Goal: Transaction & Acquisition: Purchase product/service

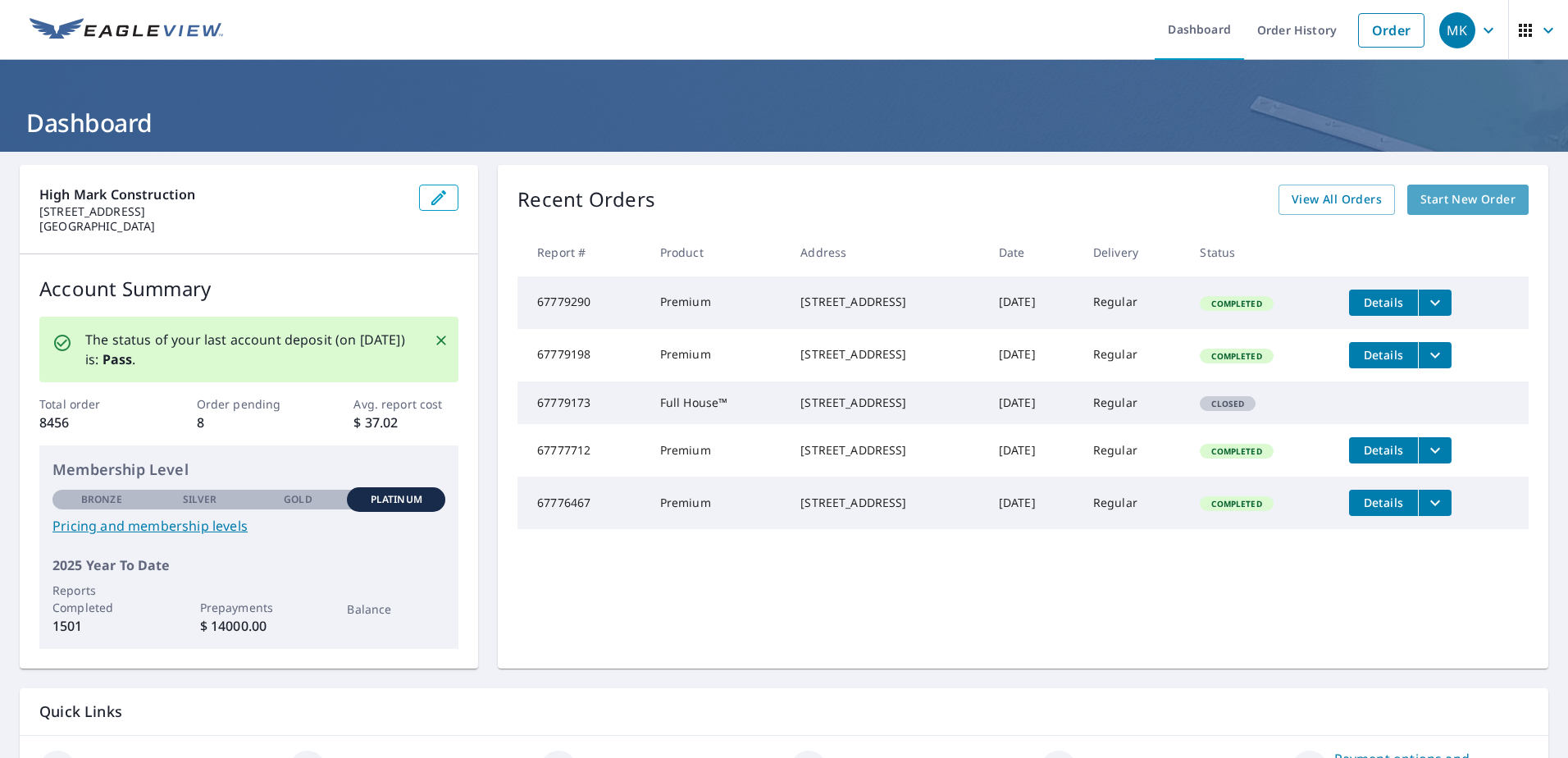
click at [1478, 199] on span "Start New Order" at bounding box center [1468, 200] width 95 height 20
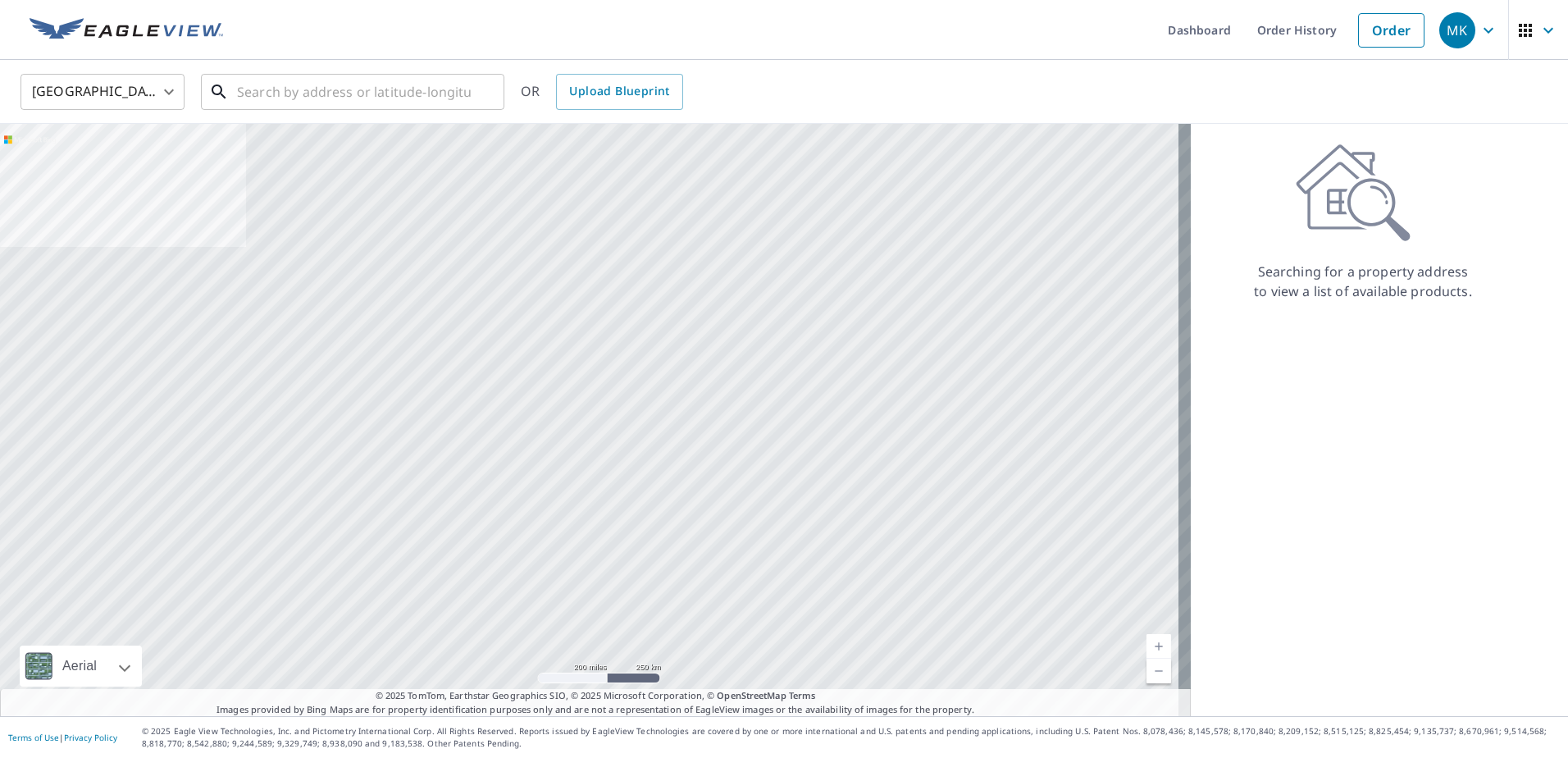
click at [417, 88] on input "text" at bounding box center [354, 92] width 234 height 46
click at [267, 87] on input "text" at bounding box center [354, 92] width 234 height 46
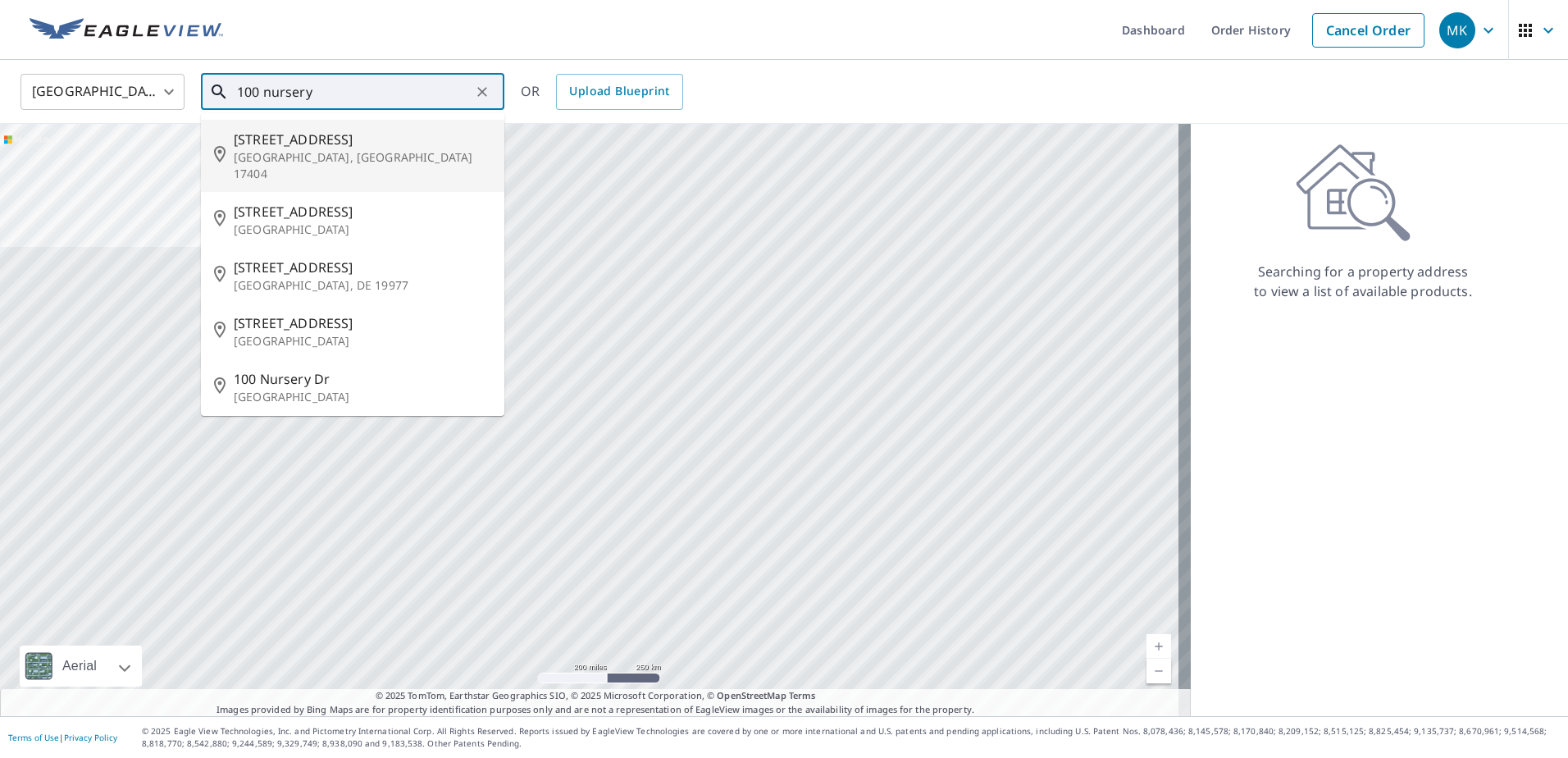
click at [367, 146] on span "[STREET_ADDRESS]" at bounding box center [363, 139] width 258 height 19
type input "[STREET_ADDRESS]"
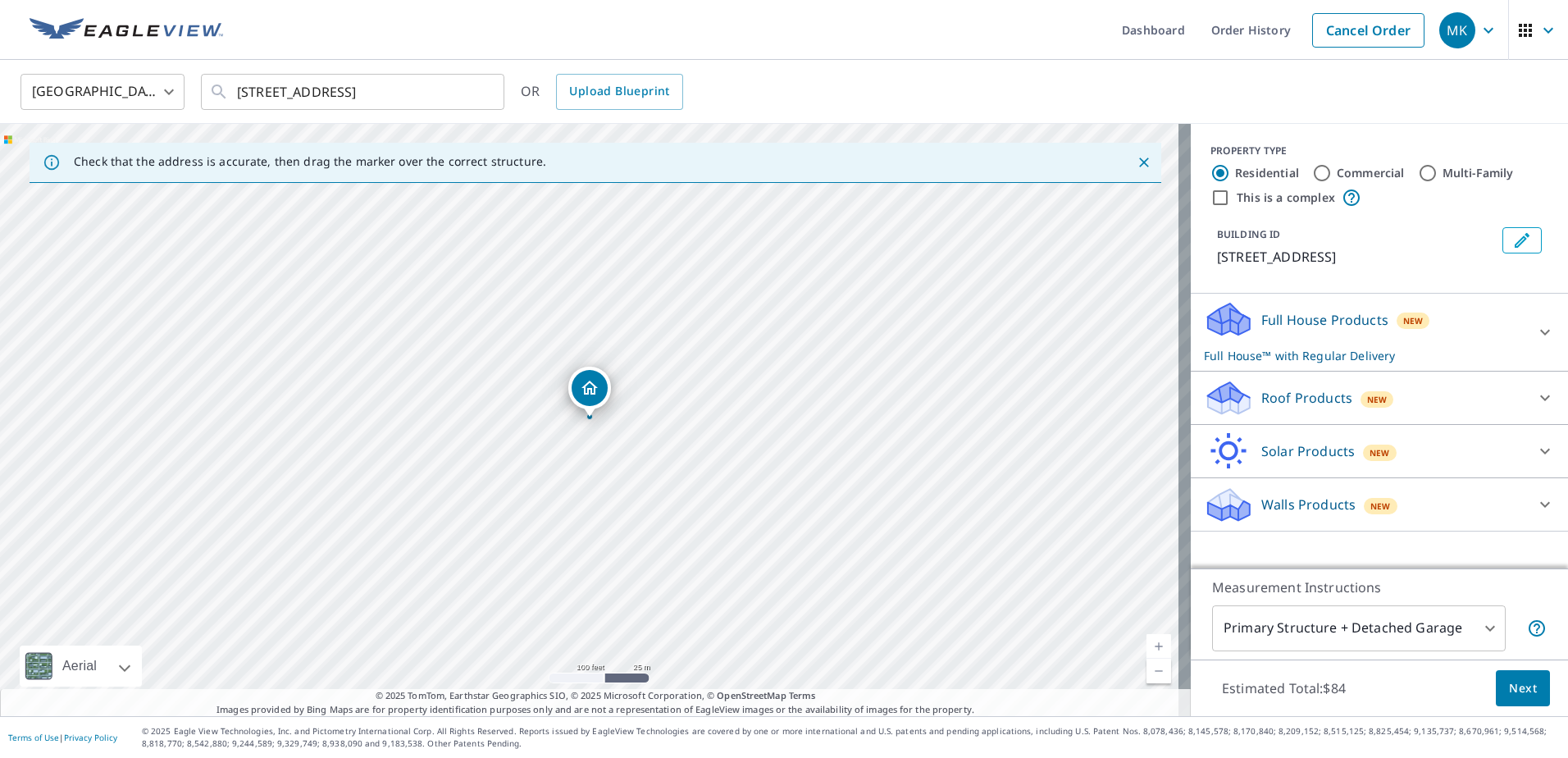
click at [1331, 408] on div "Roof Products New" at bounding box center [1364, 398] width 322 height 39
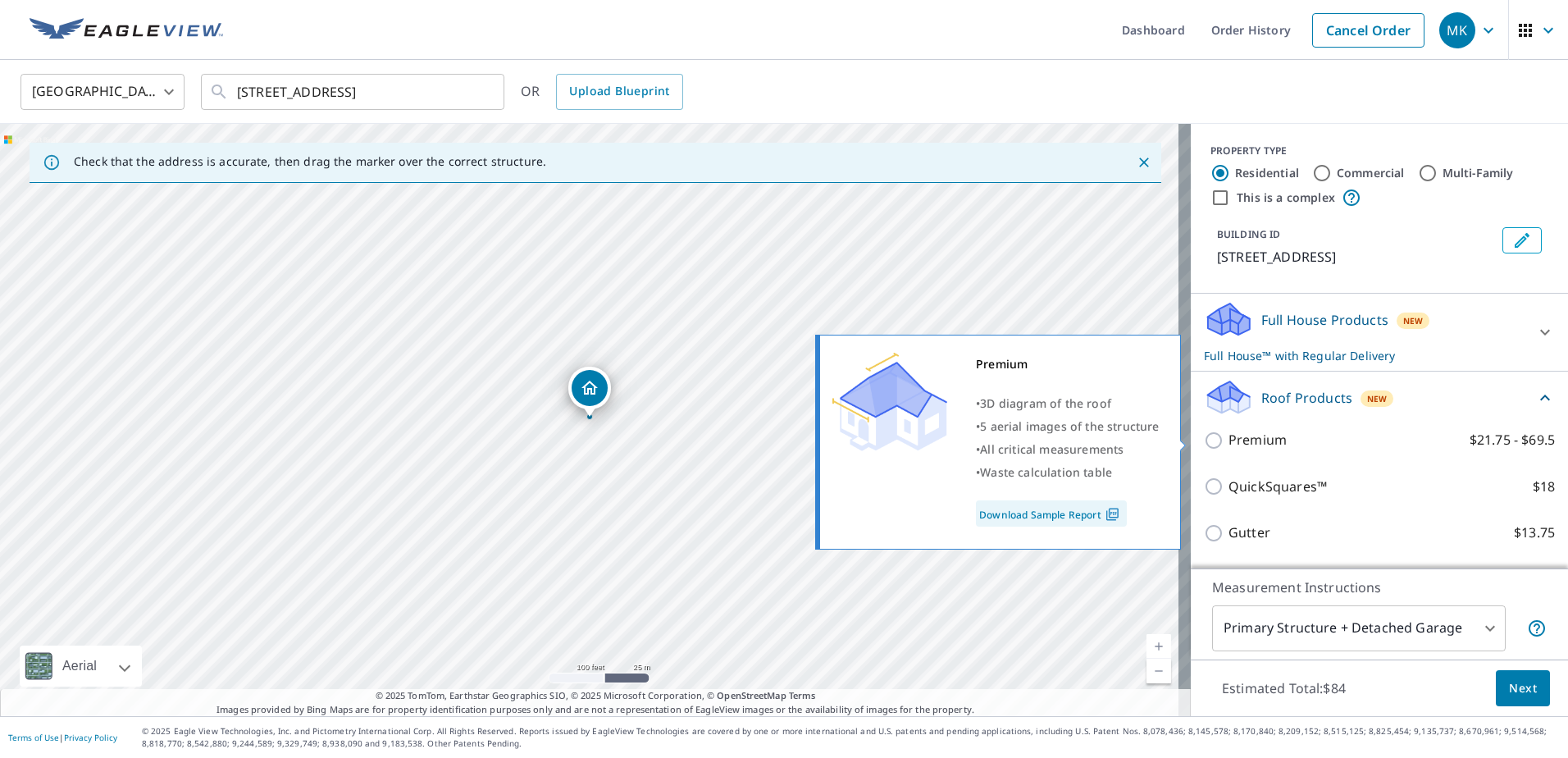
click at [1205, 442] on input "Premium $21.75 - $69.5" at bounding box center [1216, 439] width 25 height 19
checkbox input "true"
checkbox input "false"
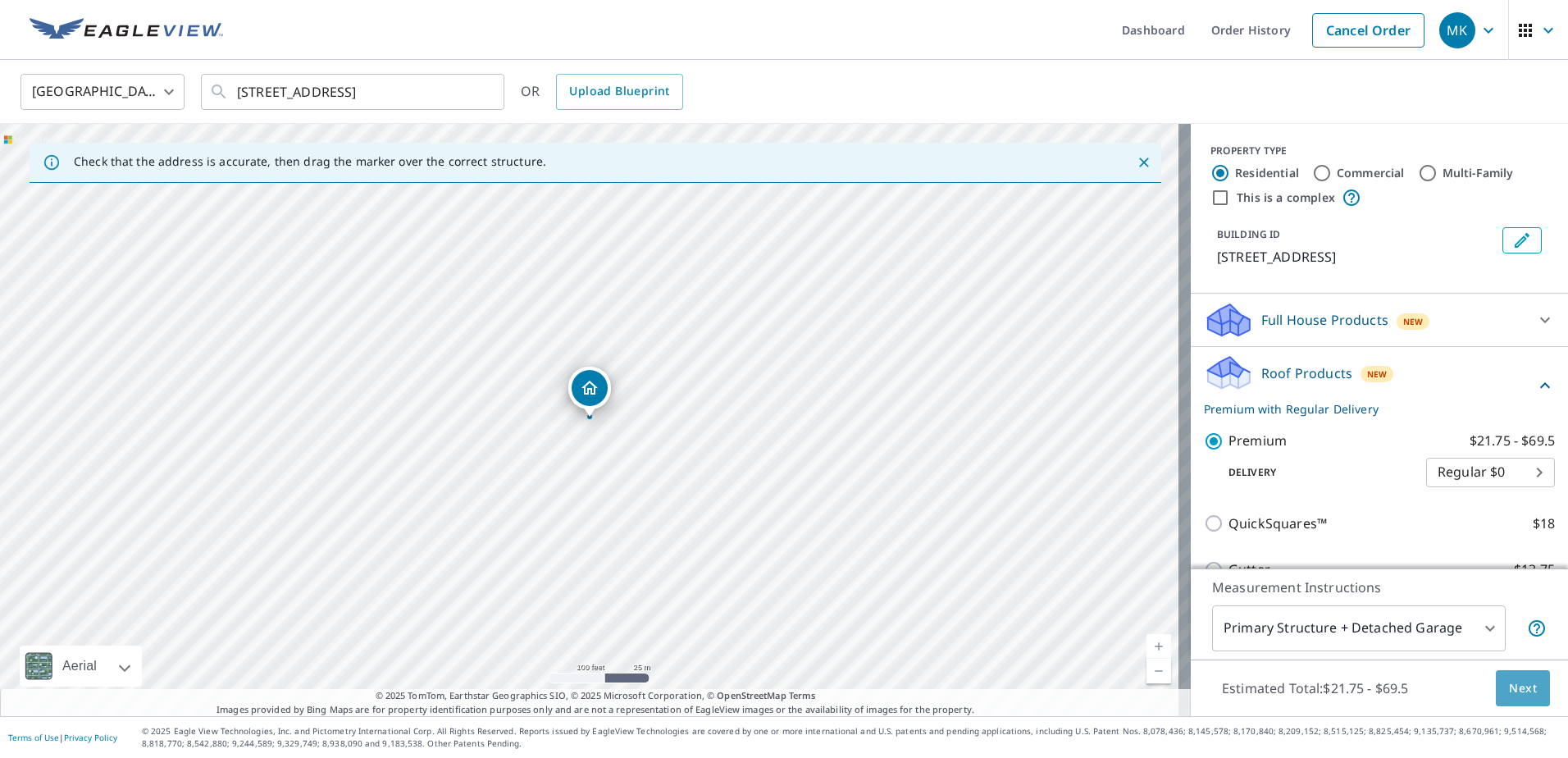
click at [1509, 683] on span "Next" at bounding box center [1523, 688] width 28 height 20
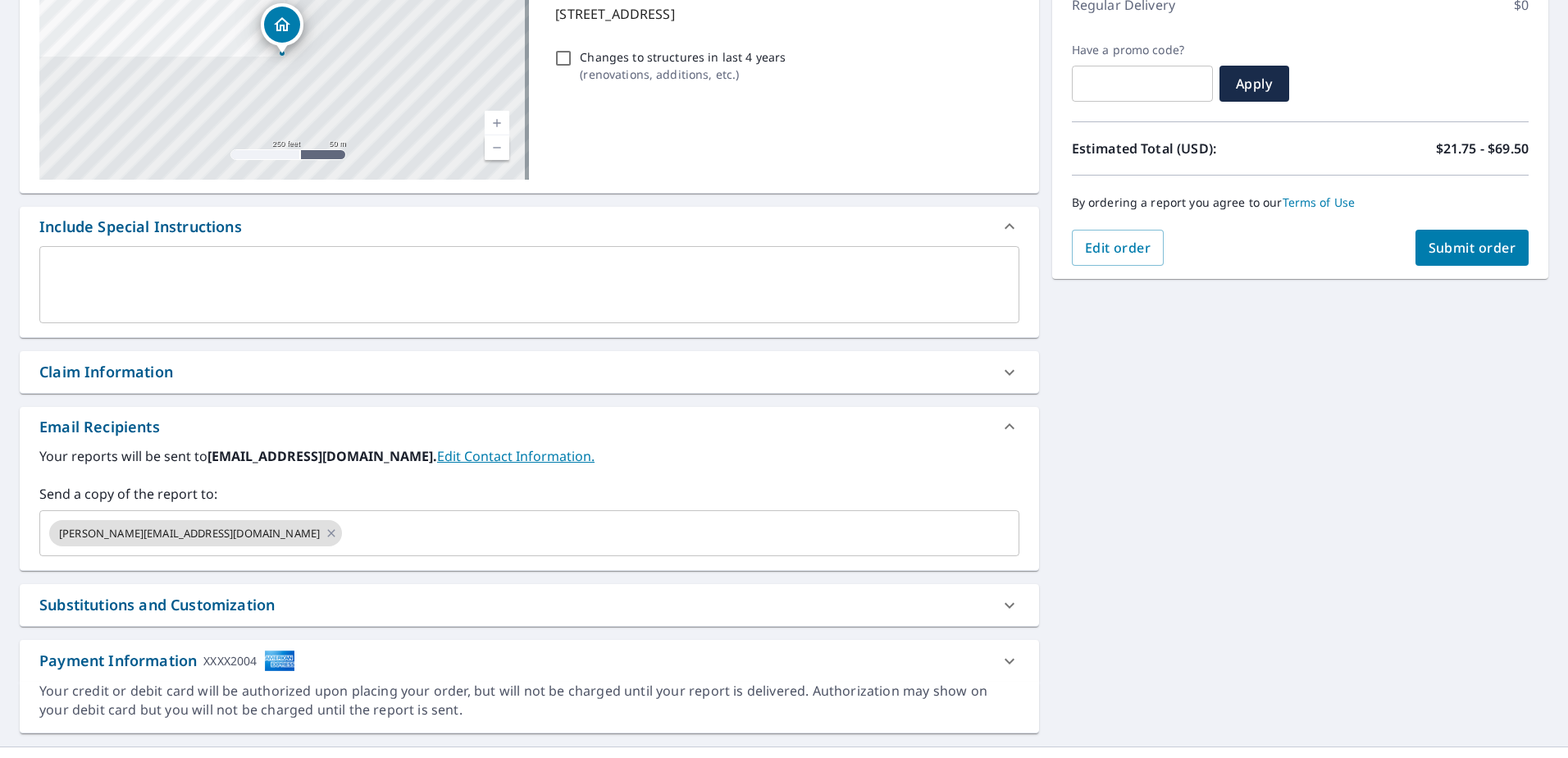
scroll to position [246, 0]
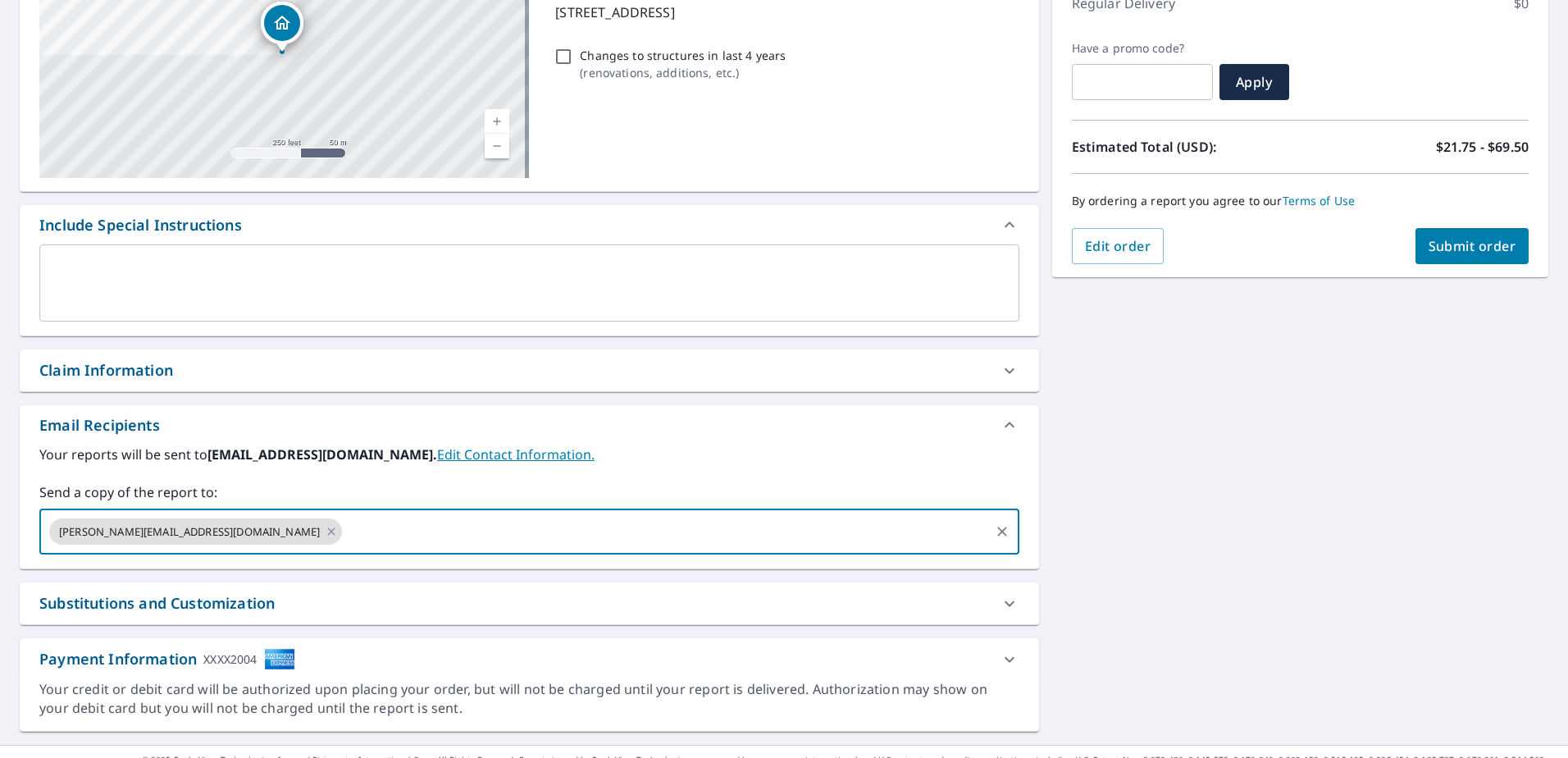
click at [782, 531] on input "text" at bounding box center [666, 531] width 643 height 31
type input "a"
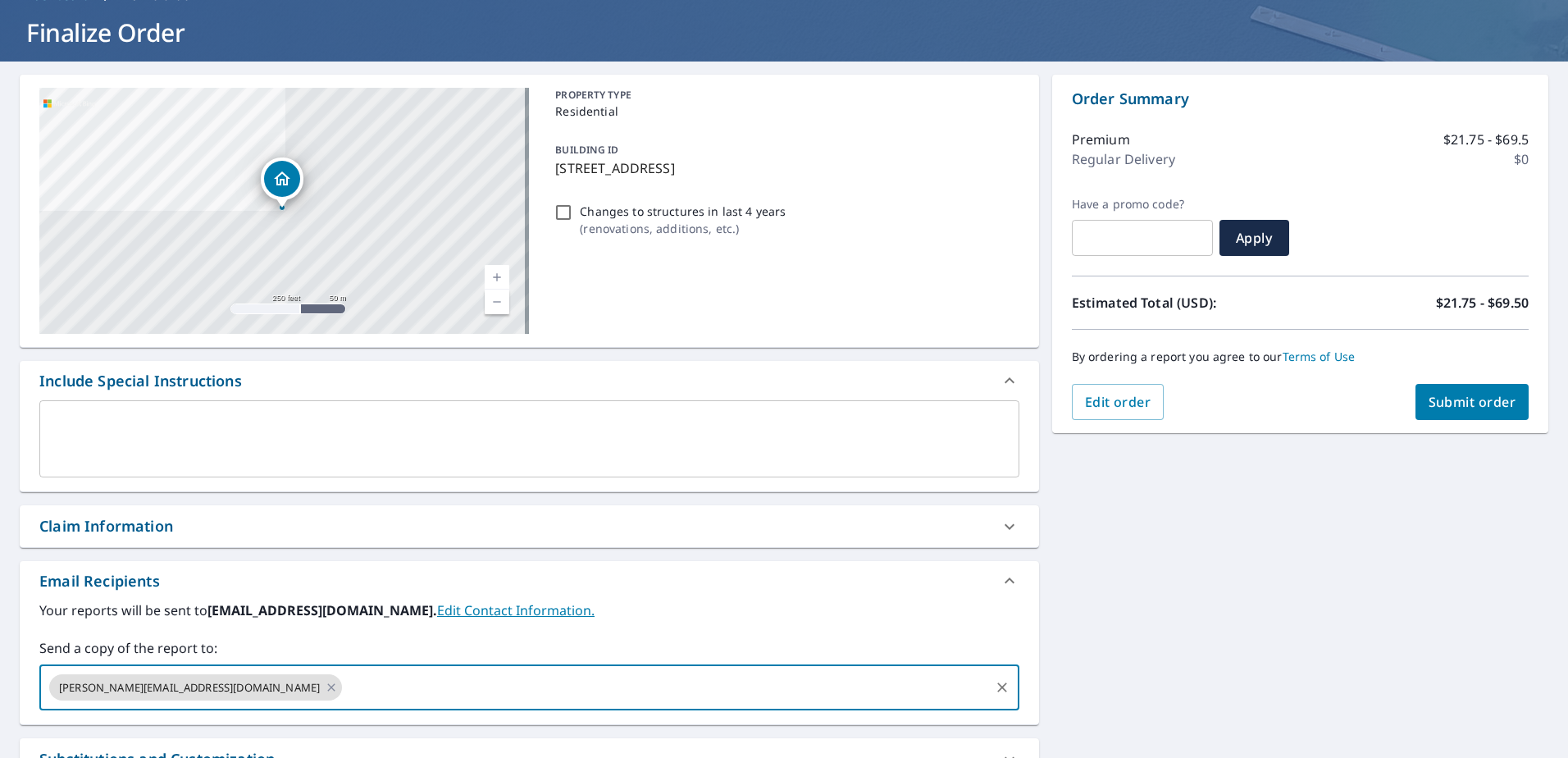
scroll to position [0, 0]
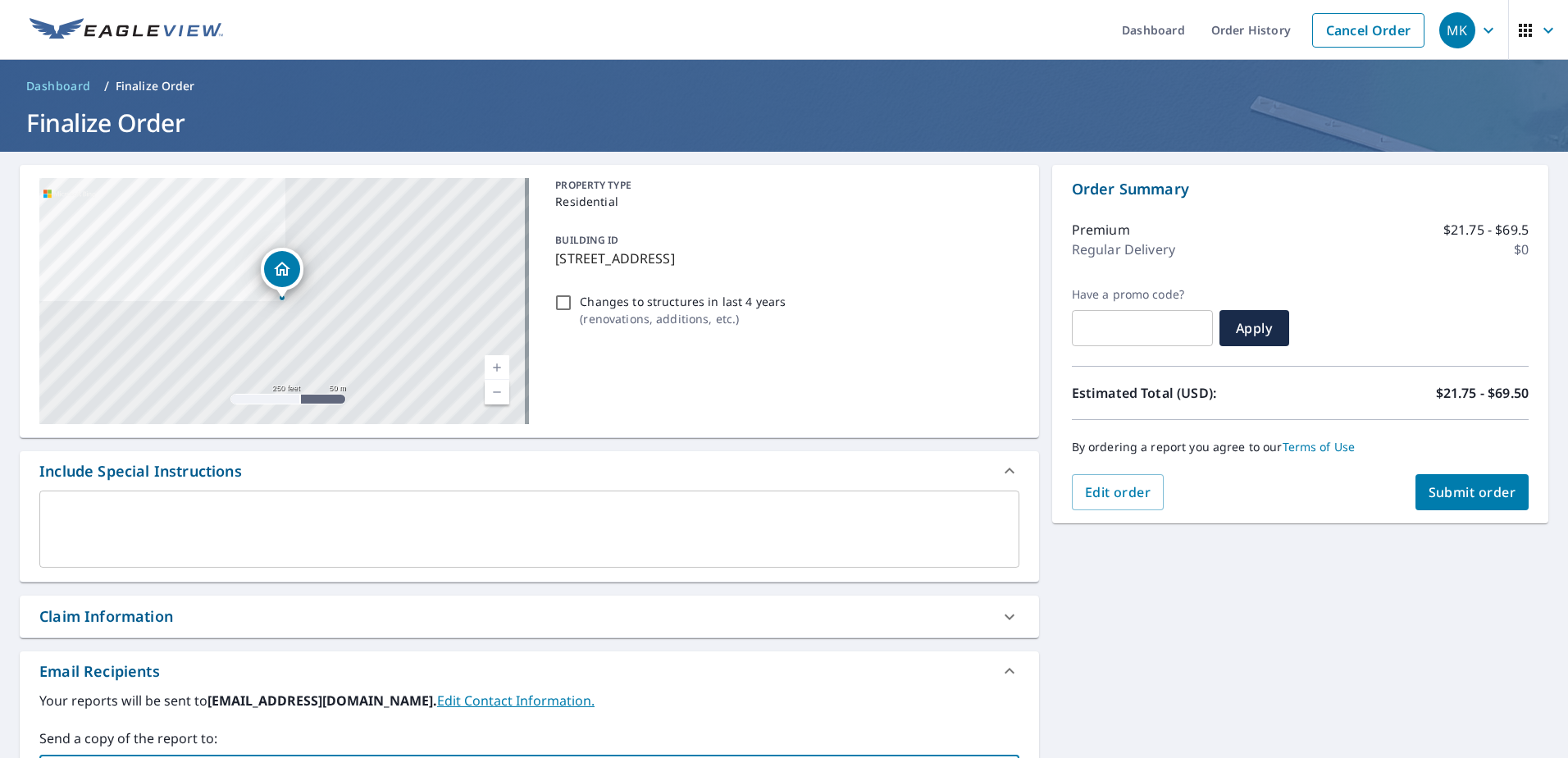
click at [1440, 497] on span "Submit order" at bounding box center [1472, 492] width 88 height 18
checkbox input "true"
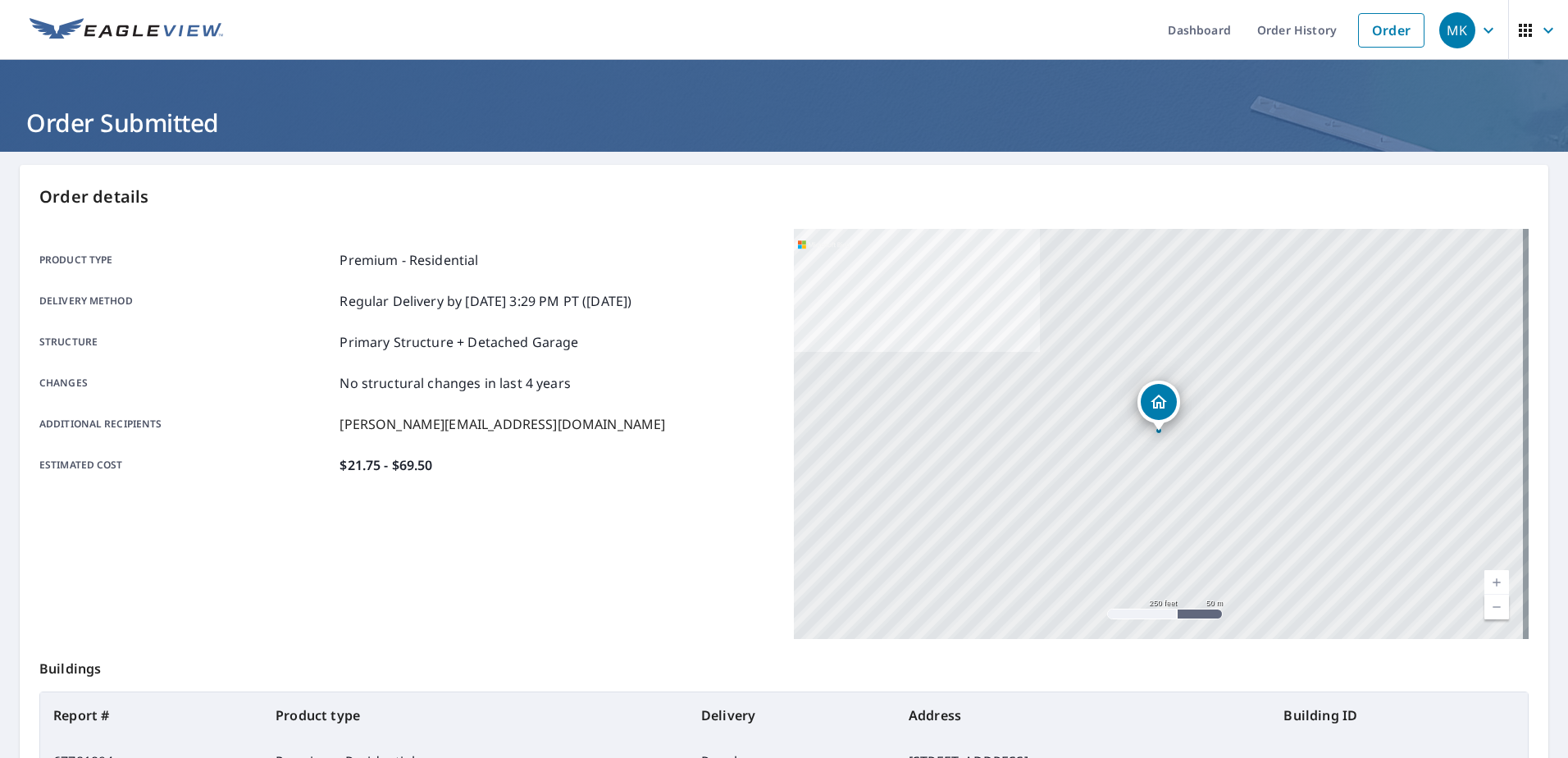
click at [1395, 24] on link "Order" at bounding box center [1391, 29] width 66 height 34
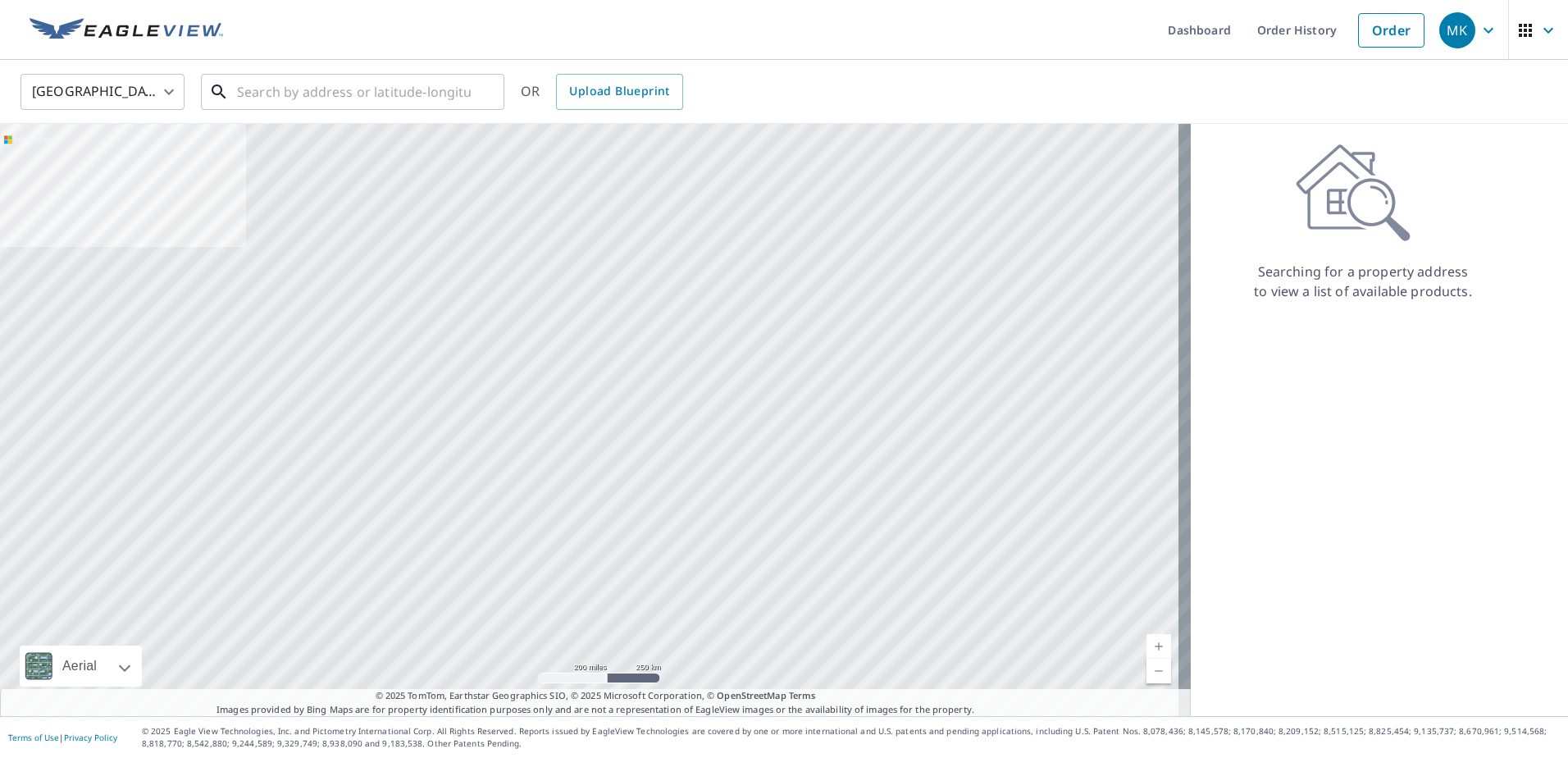
click at [324, 106] on input "text" at bounding box center [354, 92] width 234 height 46
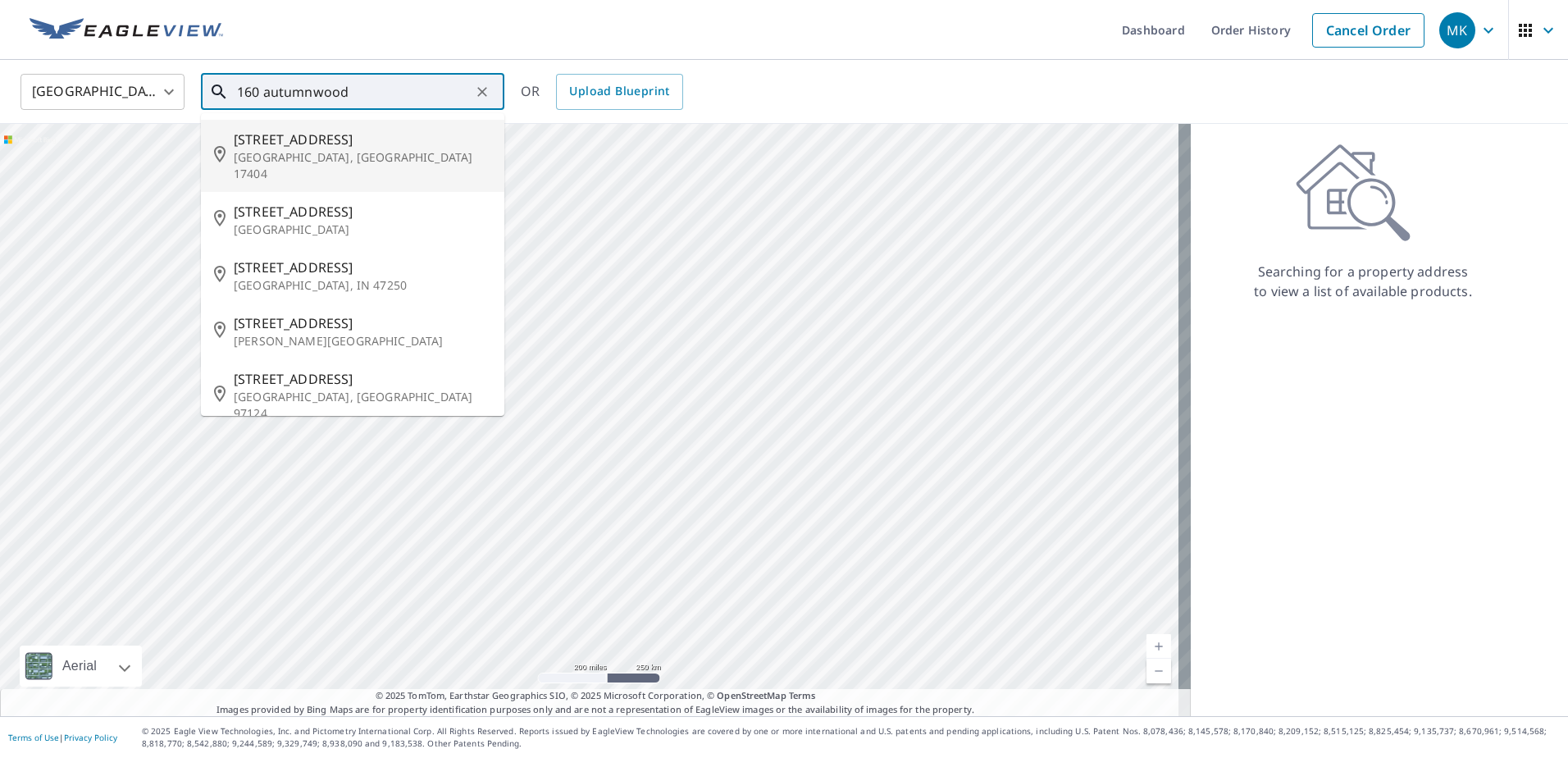
click at [331, 156] on p "[GEOGRAPHIC_DATA], [GEOGRAPHIC_DATA] 17404" at bounding box center [363, 166] width 258 height 33
type input "[STREET_ADDRESS]"
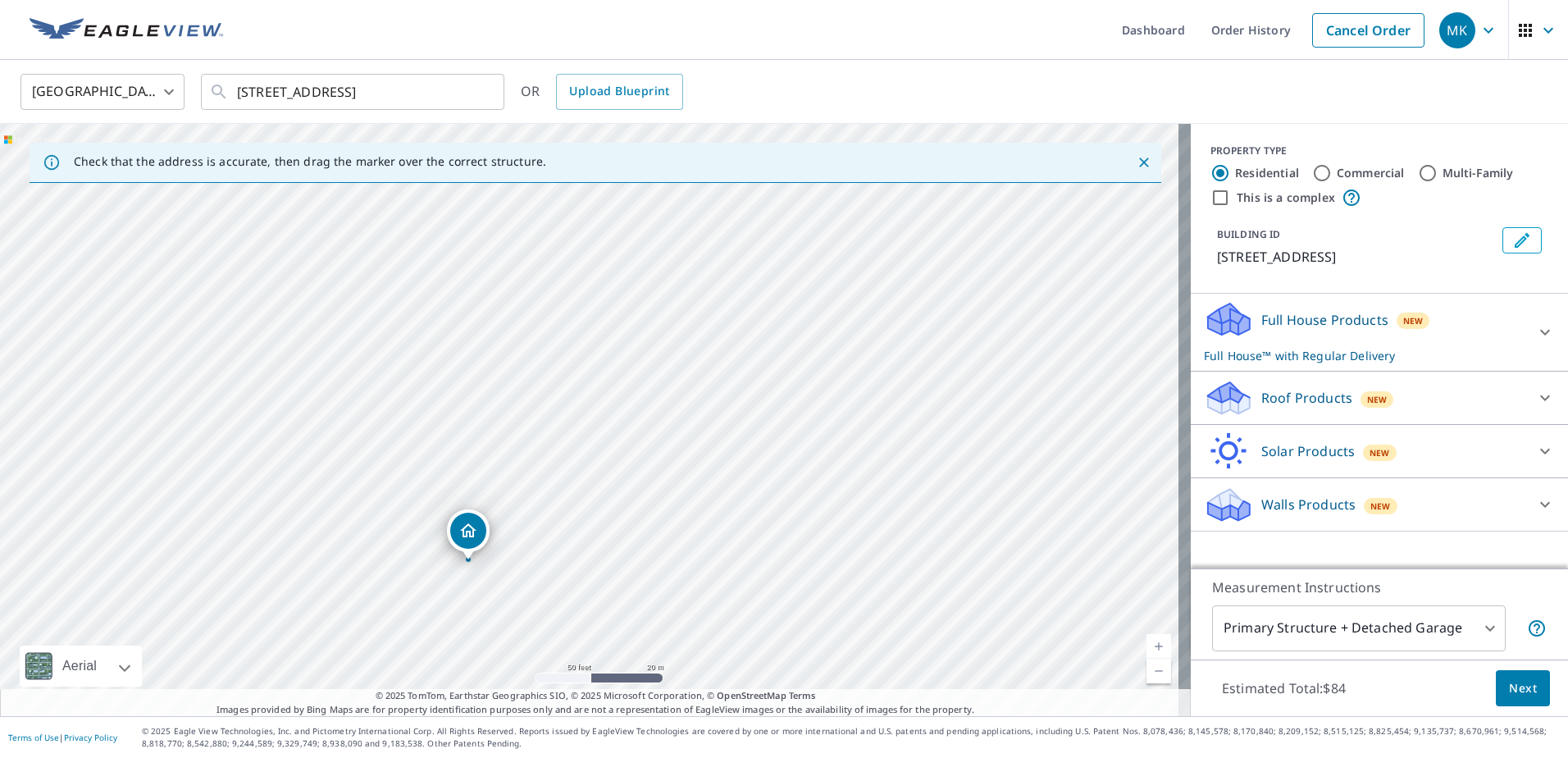
drag, startPoint x: 461, startPoint y: 470, endPoint x: 205, endPoint y: 602, distance: 288.0
click at [205, 609] on div "[STREET_ADDRESS]" at bounding box center [595, 419] width 1191 height 592
drag, startPoint x: 464, startPoint y: 400, endPoint x: 340, endPoint y: 576, distance: 215.3
click at [340, 576] on div "[STREET_ADDRESS]" at bounding box center [595, 419] width 1191 height 592
drag, startPoint x: 347, startPoint y: 554, endPoint x: 554, endPoint y: 348, distance: 292.0
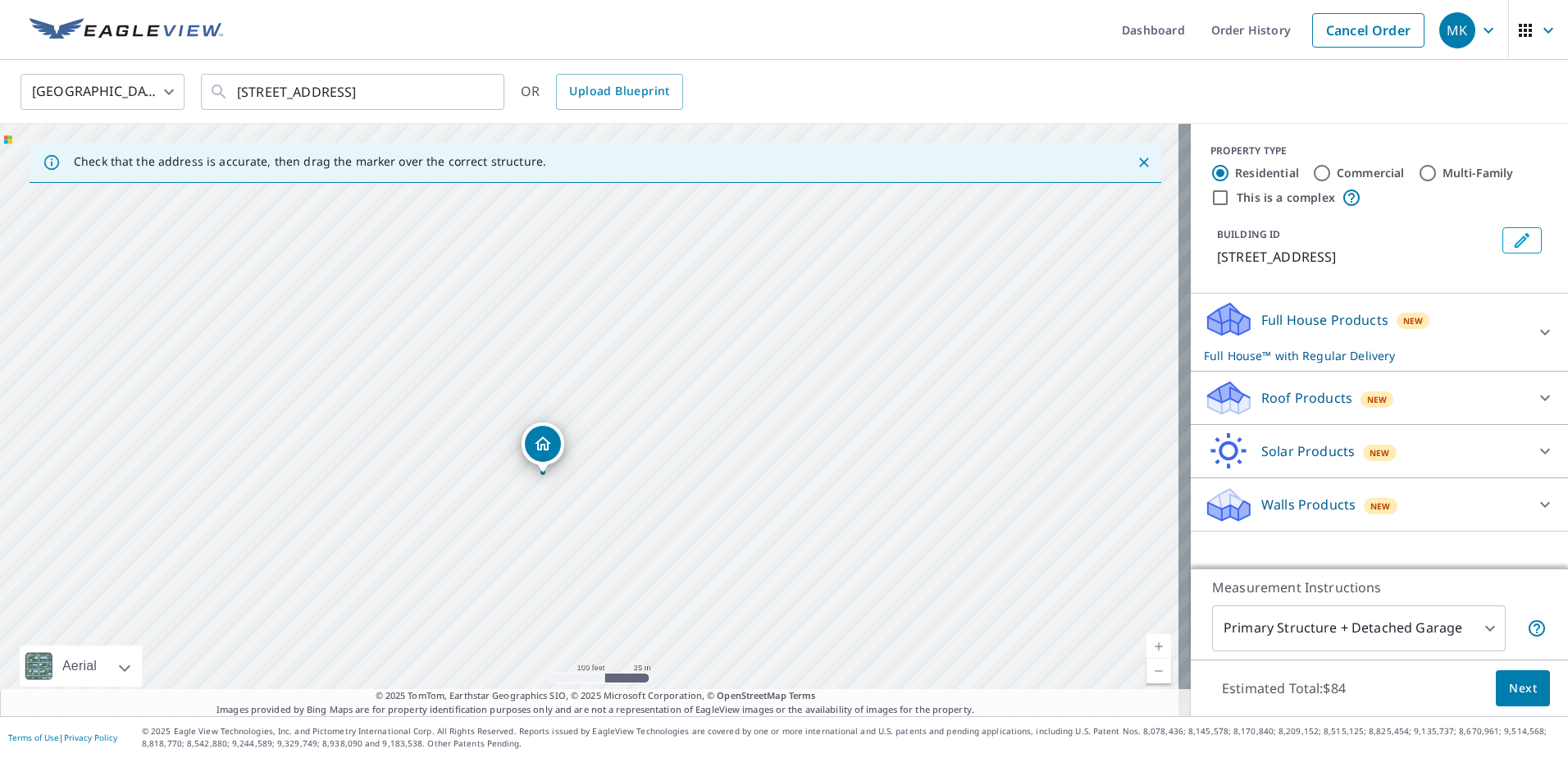
click at [554, 348] on div "[STREET_ADDRESS]" at bounding box center [595, 419] width 1191 height 592
drag, startPoint x: 468, startPoint y: 510, endPoint x: 527, endPoint y: 432, distance: 97.8
click at [527, 432] on div "[STREET_ADDRESS]" at bounding box center [595, 419] width 1191 height 592
drag, startPoint x: 579, startPoint y: 493, endPoint x: 568, endPoint y: 397, distance: 96.6
click at [568, 397] on div "[STREET_ADDRESS]" at bounding box center [595, 419] width 1191 height 592
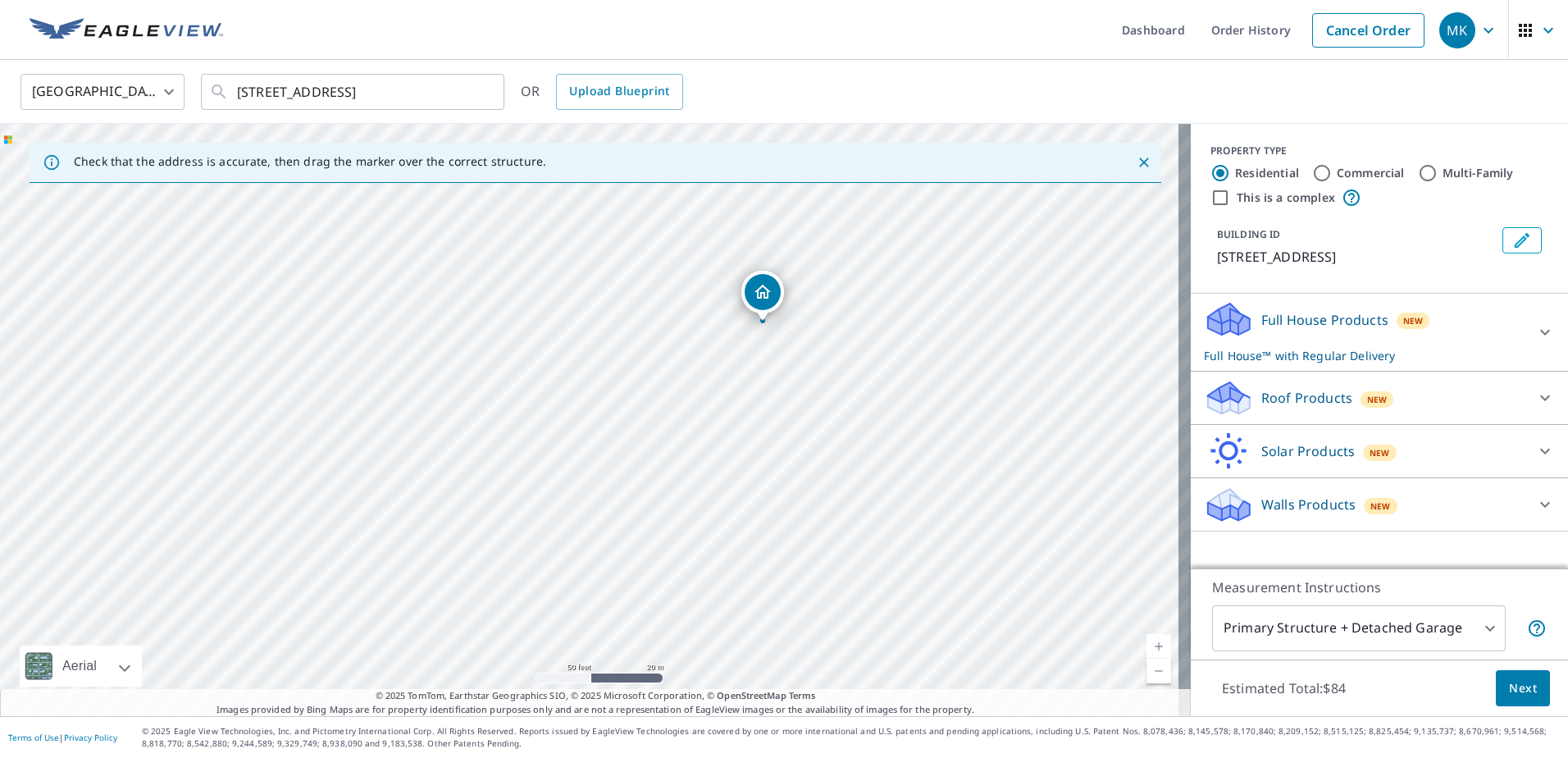
click at [1296, 408] on div "Roof Products New" at bounding box center [1364, 398] width 322 height 39
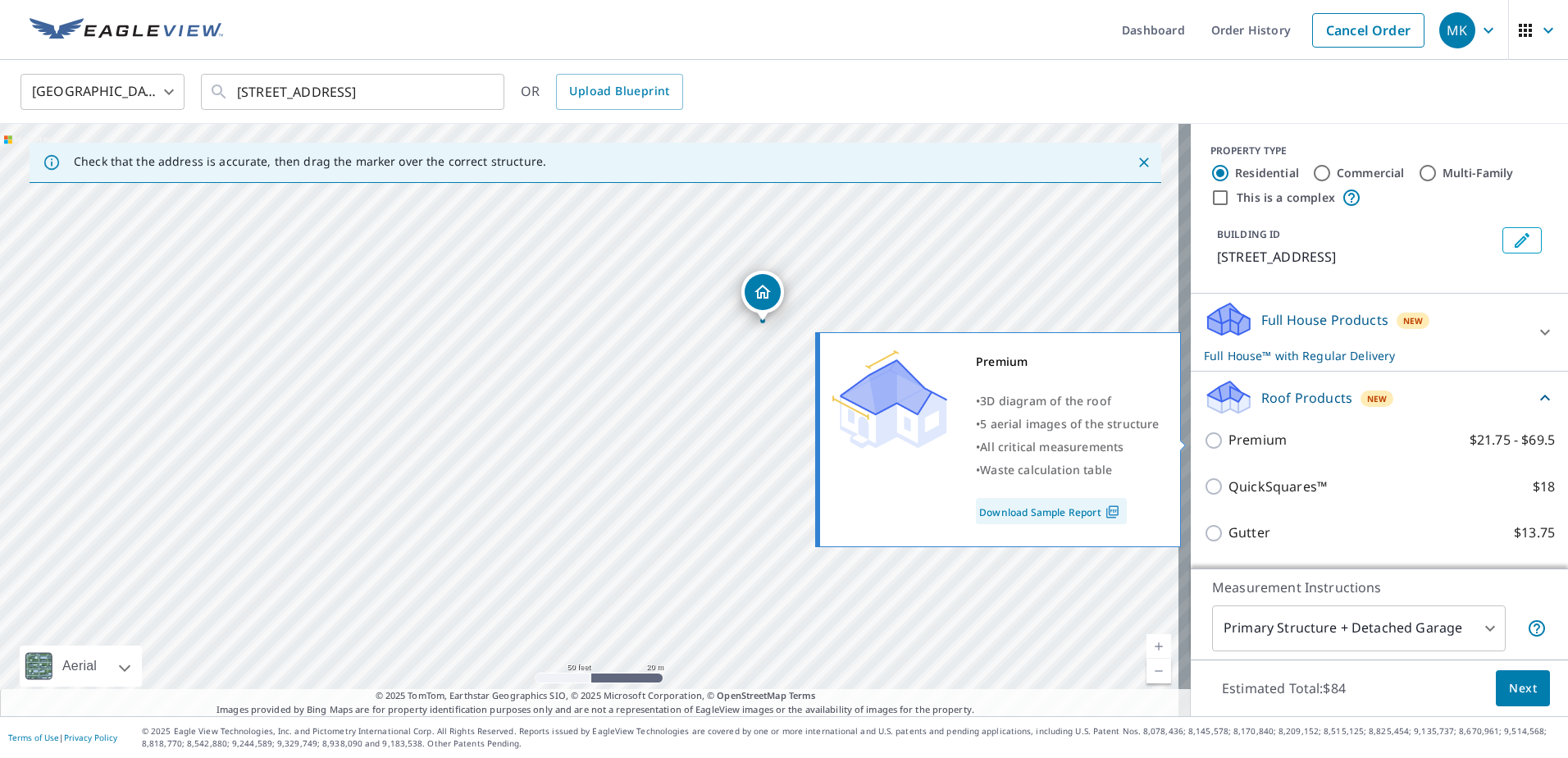
click at [1204, 438] on input "Premium $21.75 - $69.5" at bounding box center [1216, 439] width 25 height 19
checkbox input "true"
checkbox input "false"
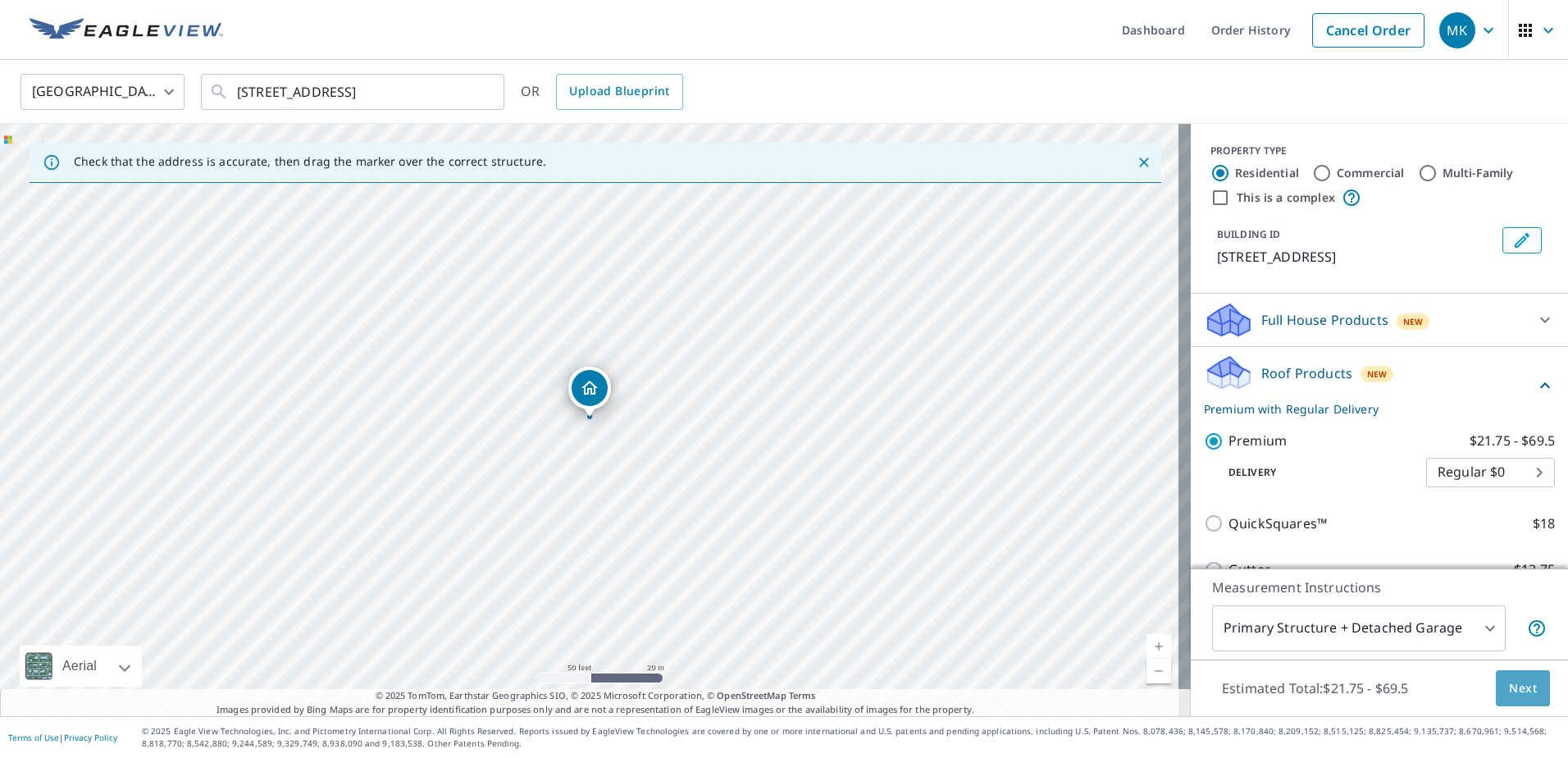
click at [1496, 692] on button "Next" at bounding box center [1523, 688] width 54 height 37
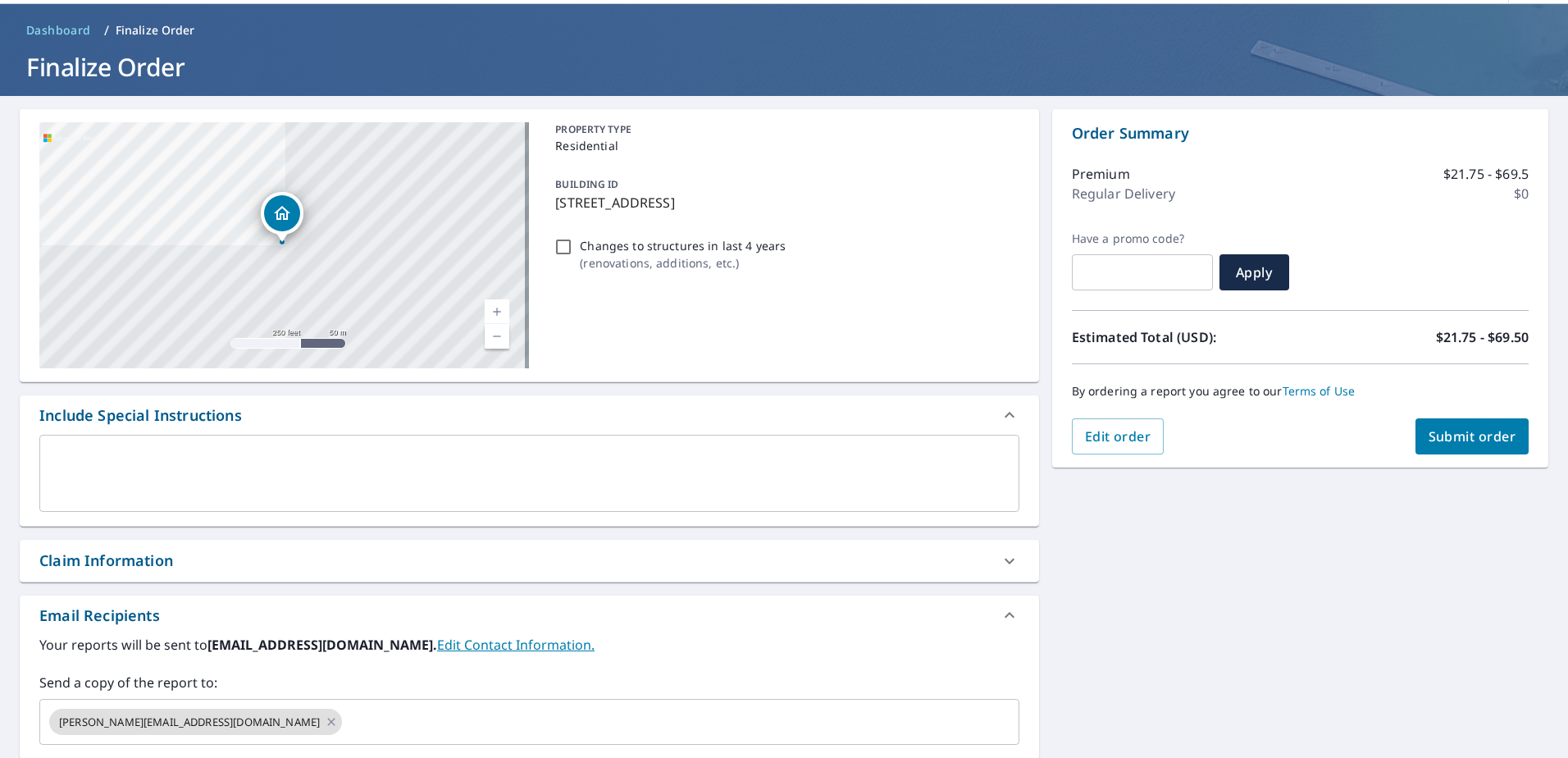
scroll to position [82, 0]
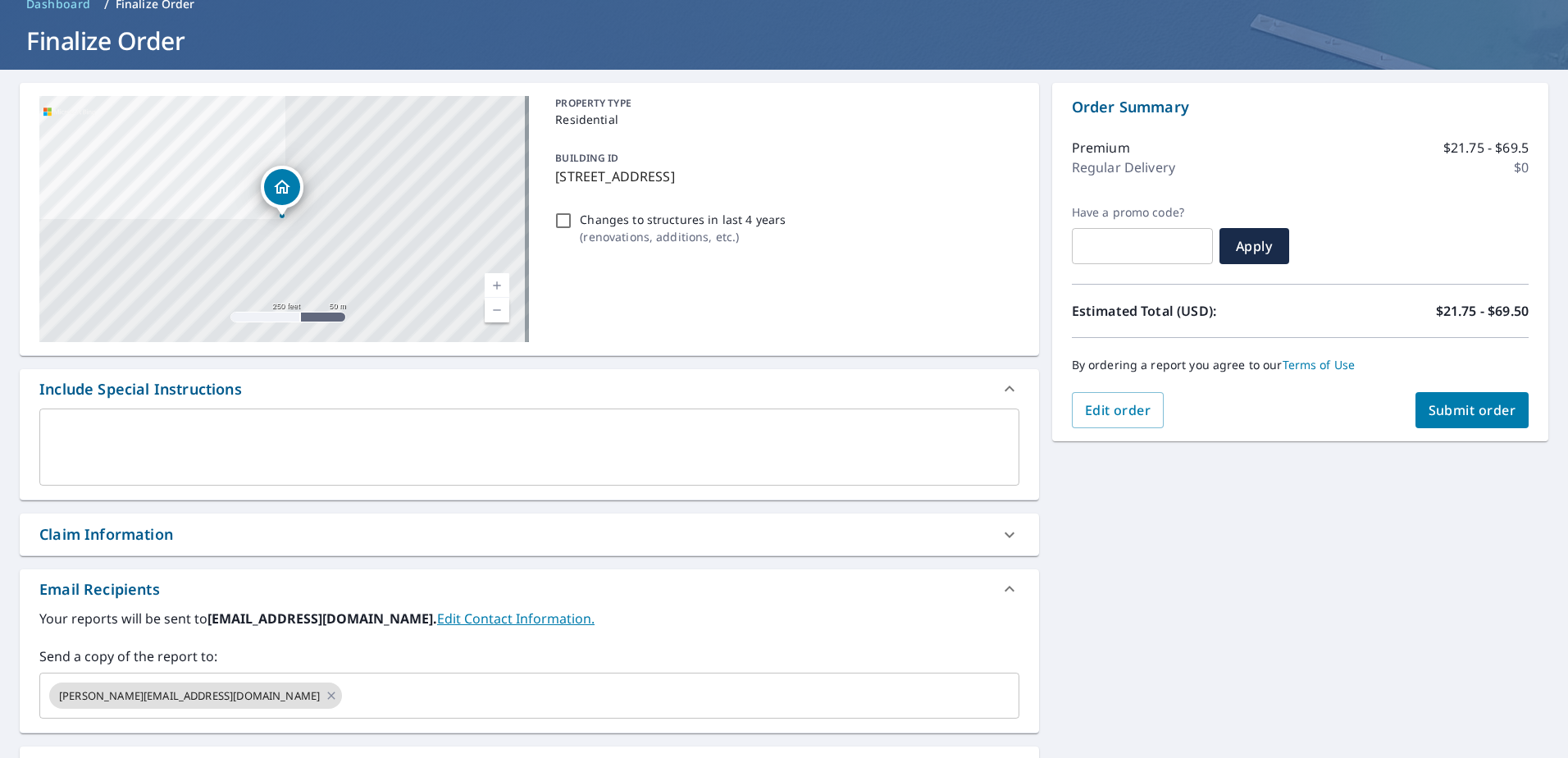
click at [1475, 415] on span "Submit order" at bounding box center [1472, 410] width 88 height 18
checkbox input "true"
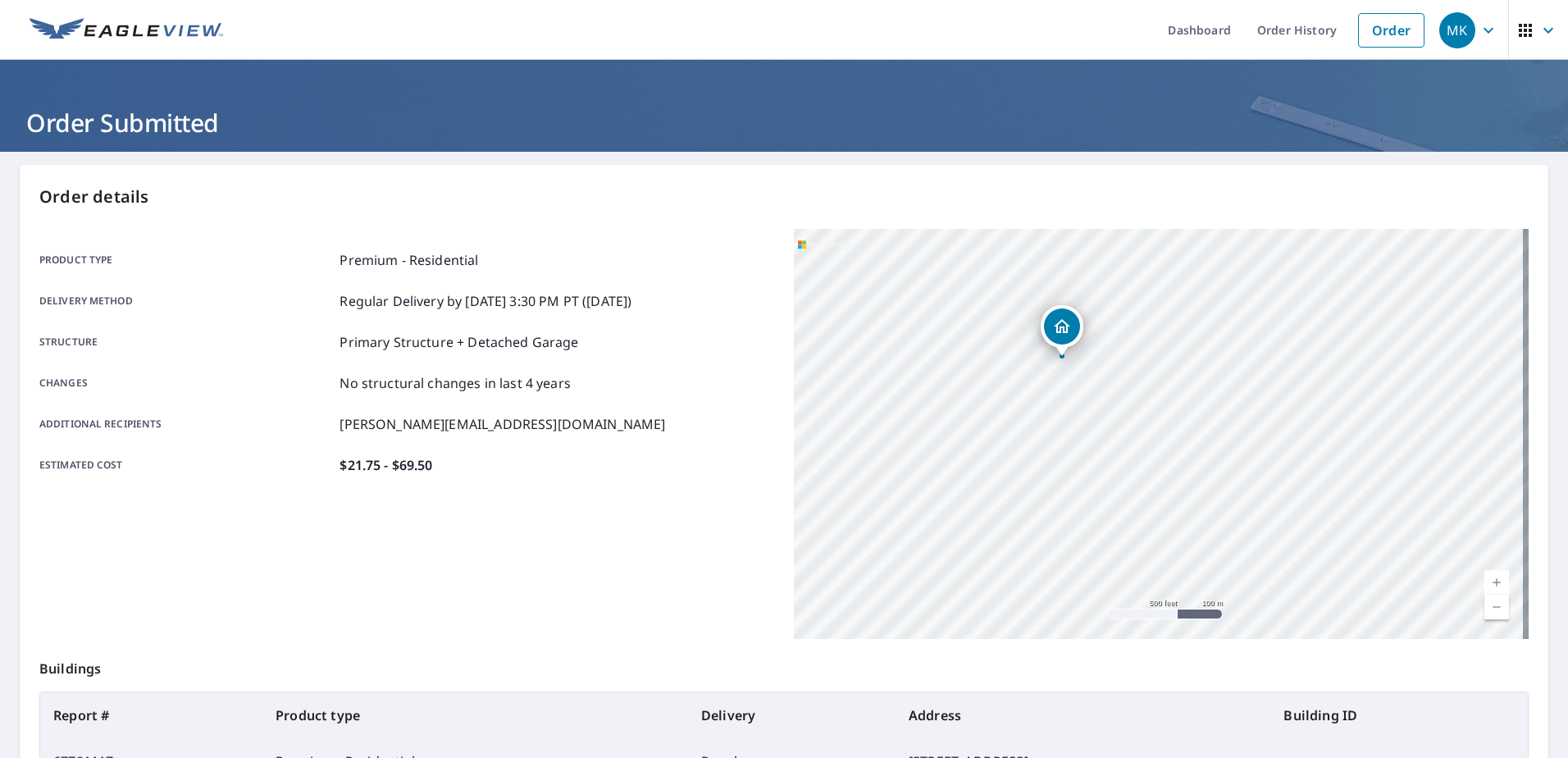
click at [1358, 29] on link "Order" at bounding box center [1391, 29] width 66 height 34
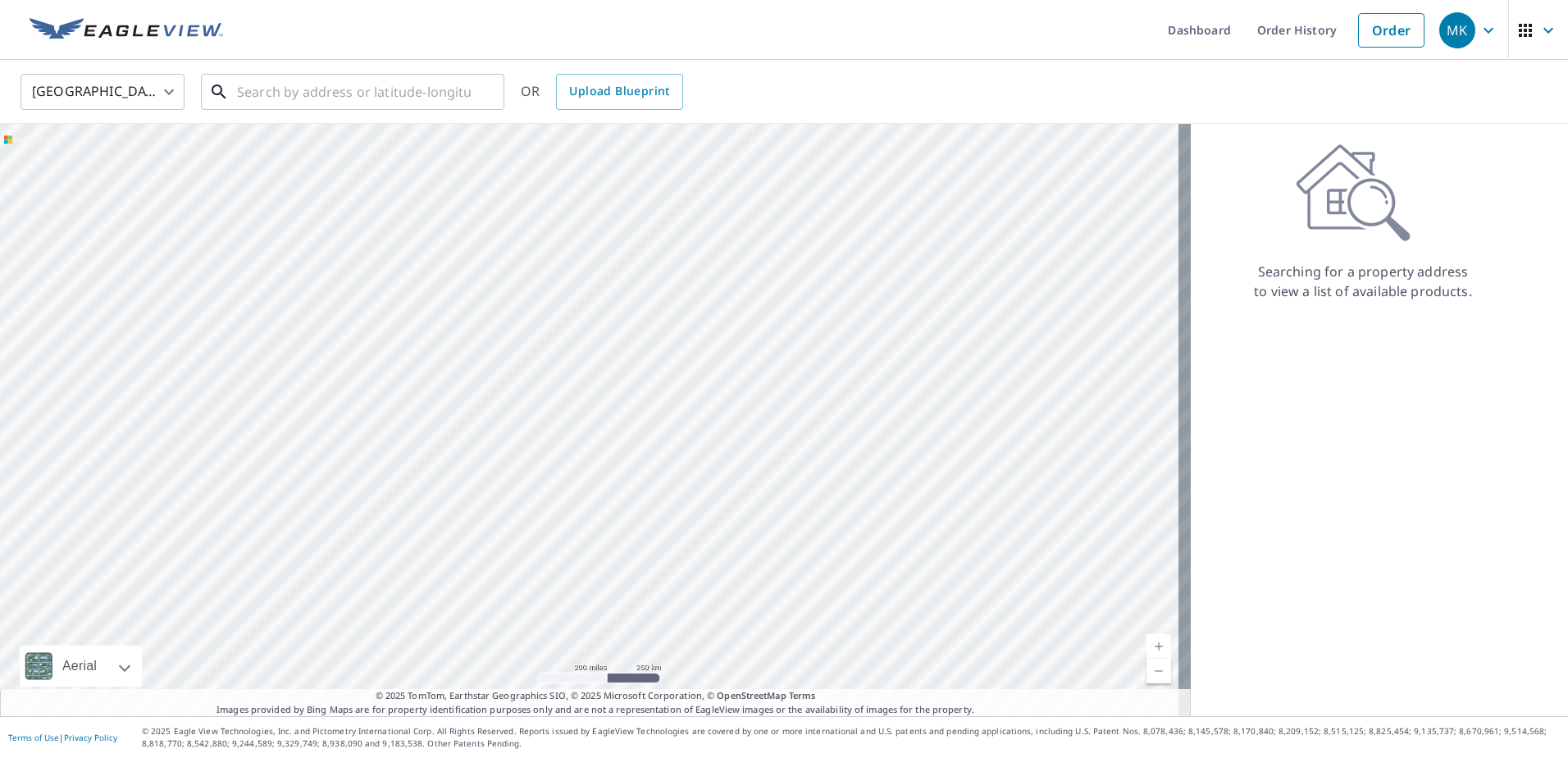
click at [353, 87] on input "text" at bounding box center [354, 92] width 234 height 46
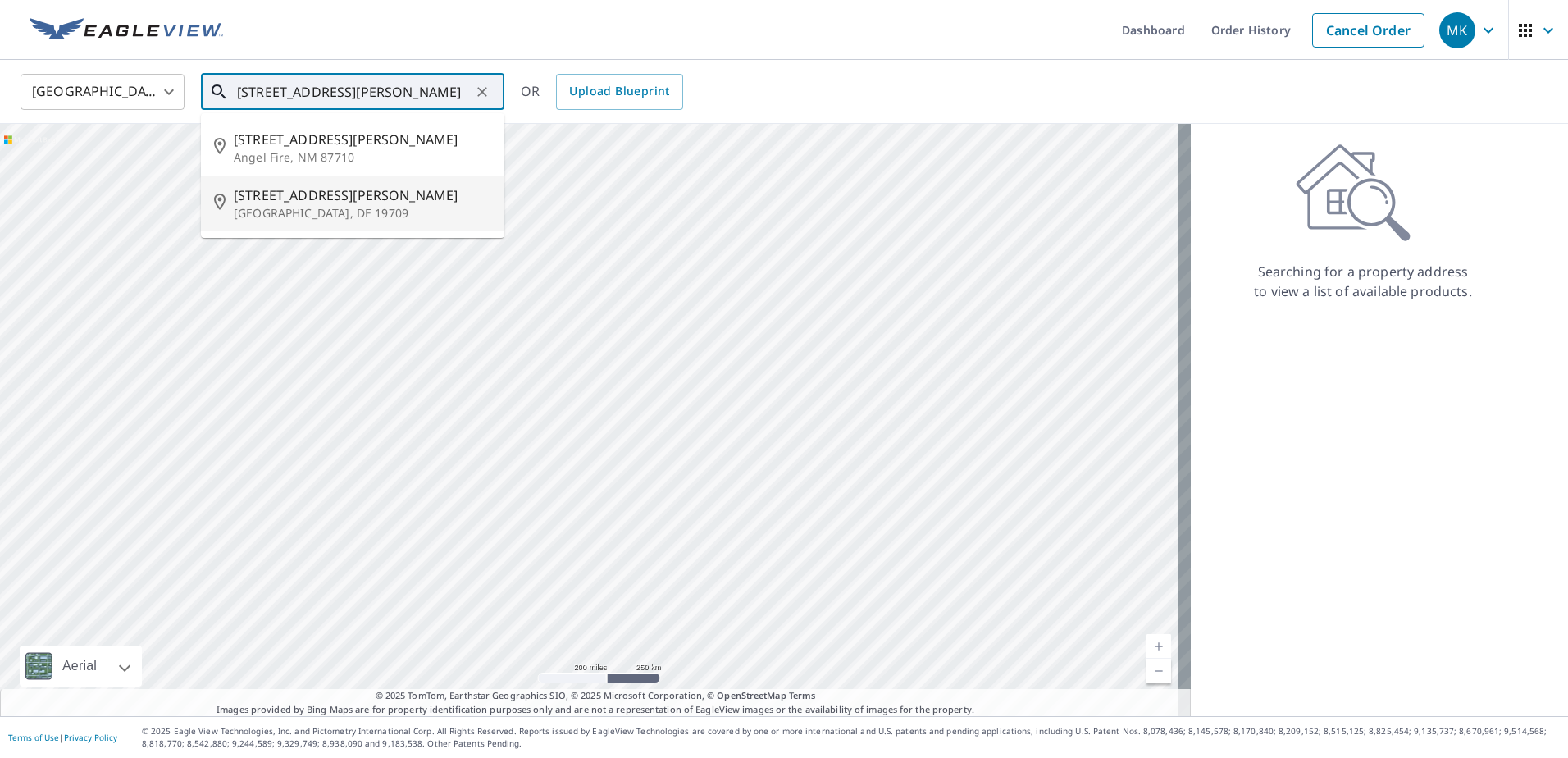
click at [367, 205] on p "[GEOGRAPHIC_DATA], DE 19709" at bounding box center [363, 214] width 258 height 17
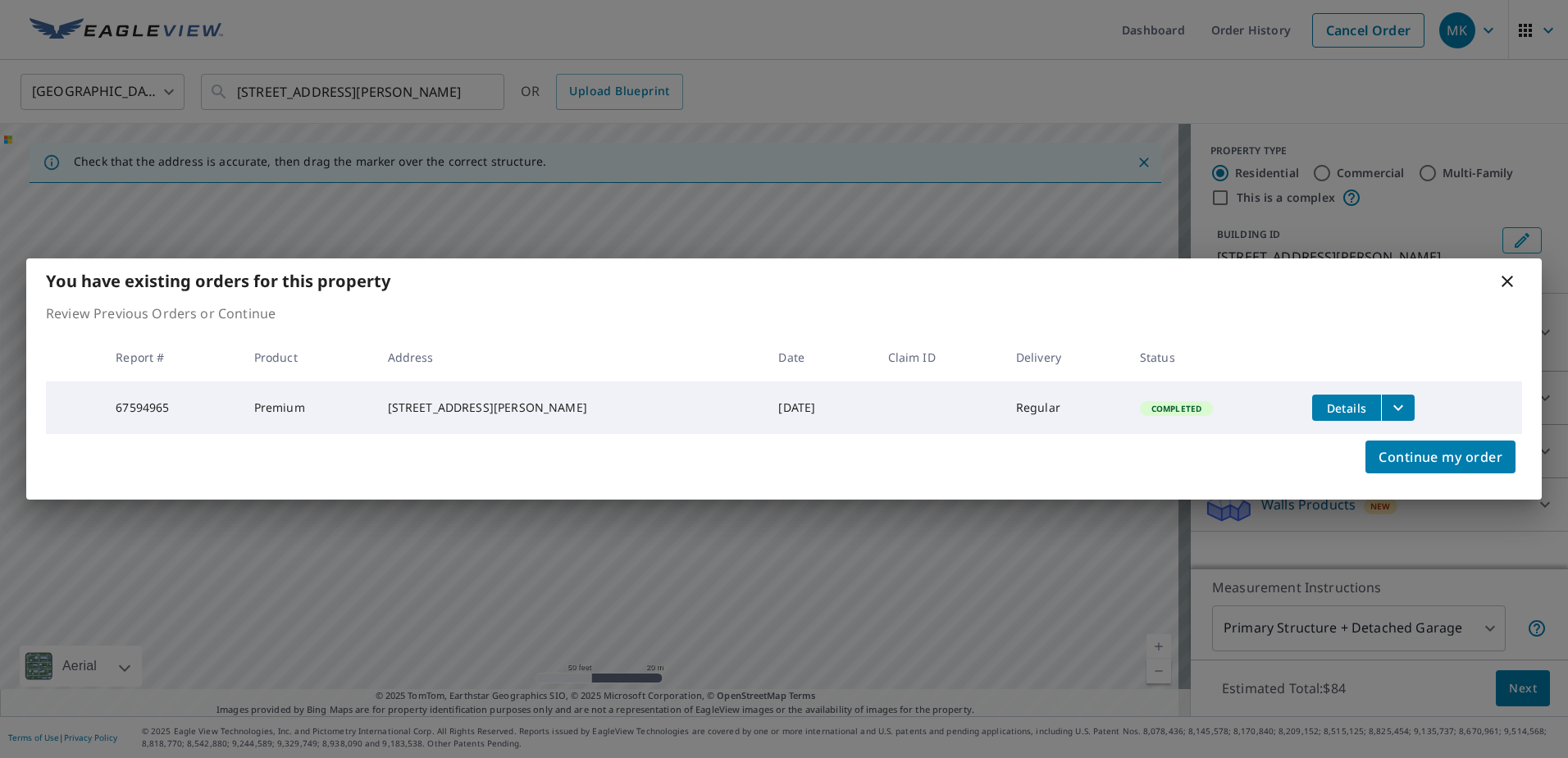
drag, startPoint x: 661, startPoint y: 126, endPoint x: 651, endPoint y: 124, distance: 10.2
click at [661, 126] on div "You have existing orders for this property Review Previous Orders or Continue R…" at bounding box center [784, 379] width 1568 height 758
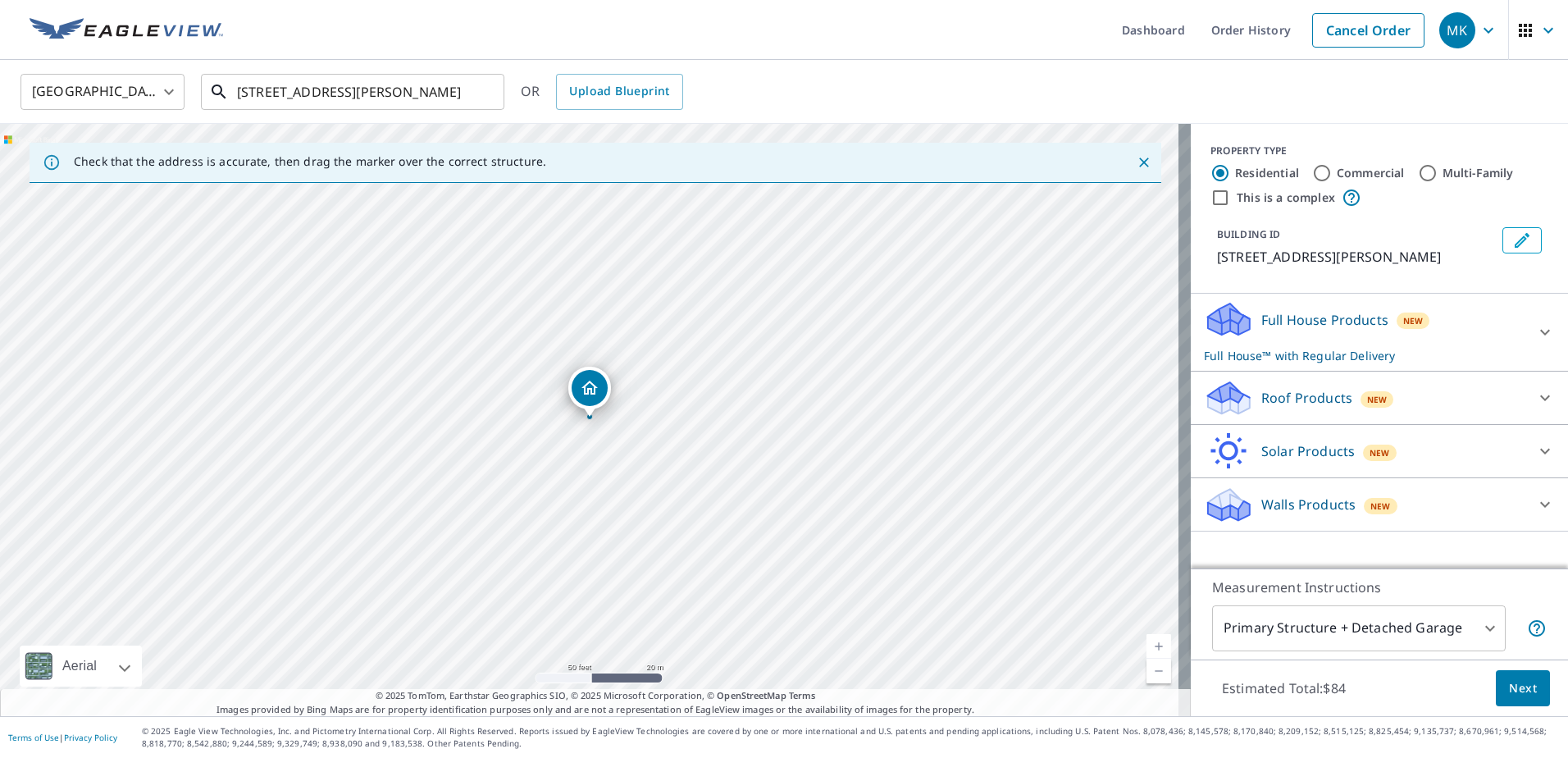
click at [397, 96] on input "[STREET_ADDRESS][PERSON_NAME]" at bounding box center [354, 92] width 234 height 46
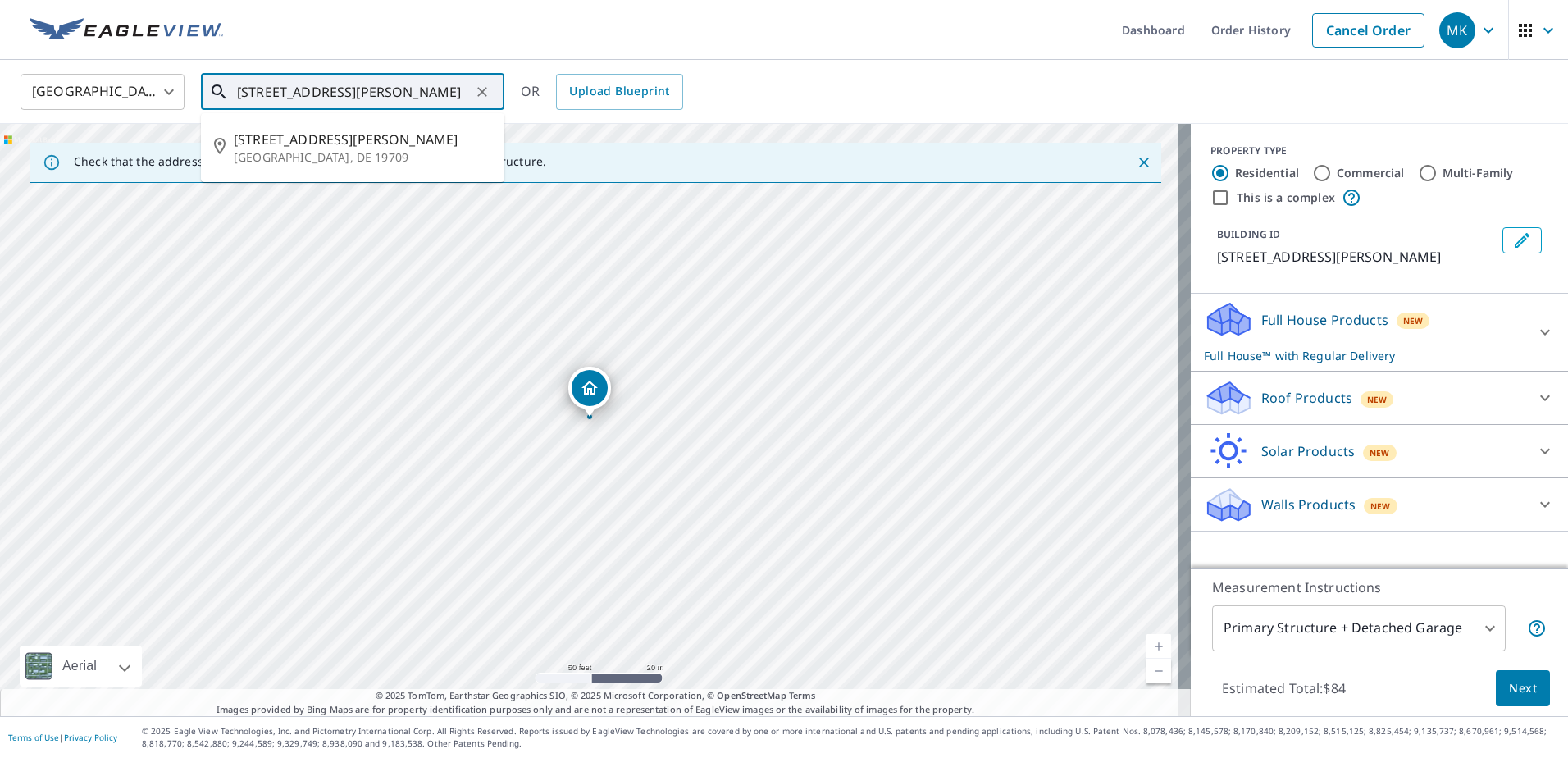
click at [397, 96] on input "[STREET_ADDRESS][PERSON_NAME]" at bounding box center [354, 92] width 234 height 46
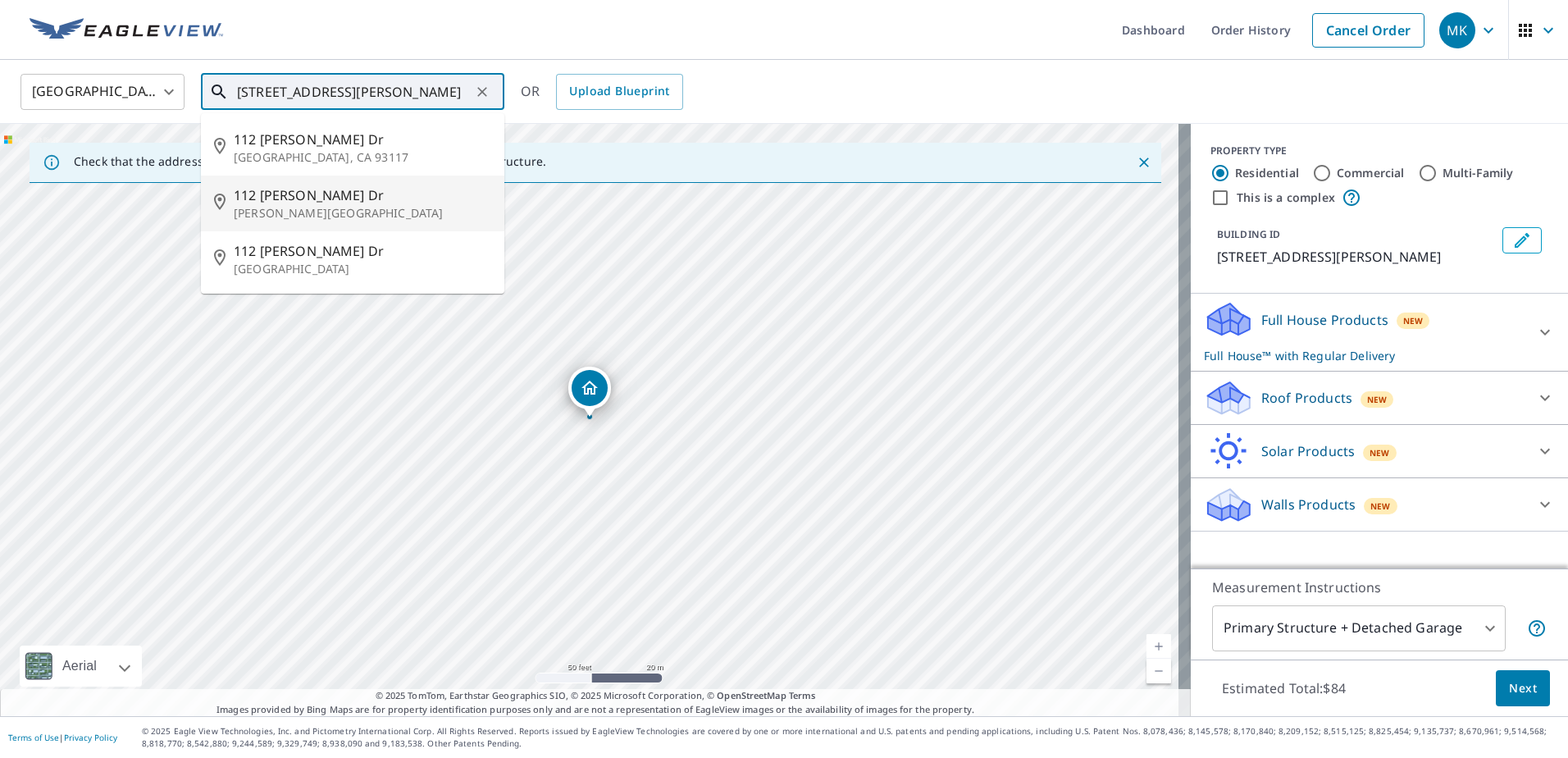
click at [386, 190] on span "112 [PERSON_NAME] Dr" at bounding box center [363, 194] width 258 height 19
type input "[STREET_ADDRESS][PERSON_NAME][PERSON_NAME]"
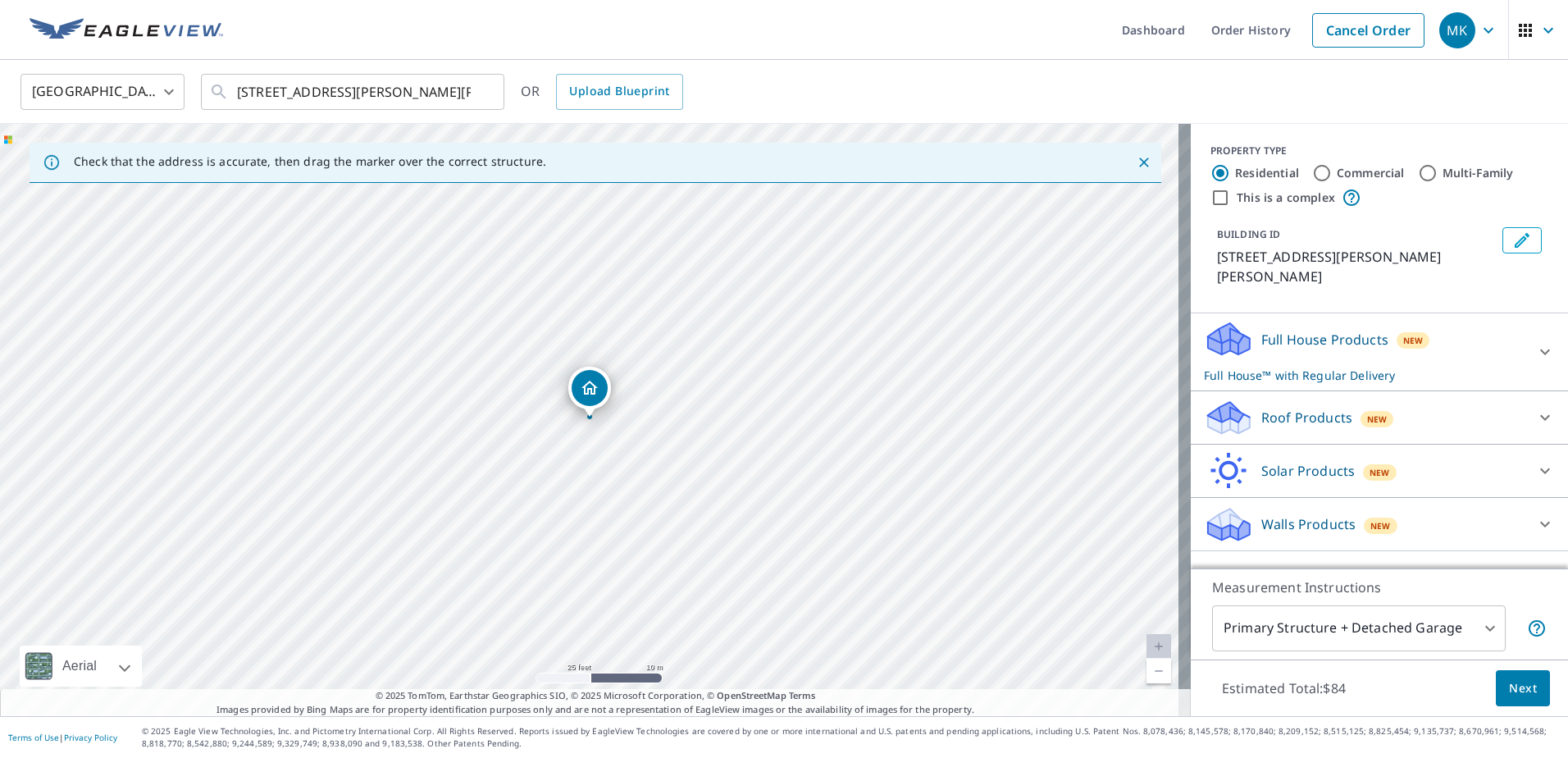
click at [1471, 406] on div "Roof Products New" at bounding box center [1364, 418] width 322 height 39
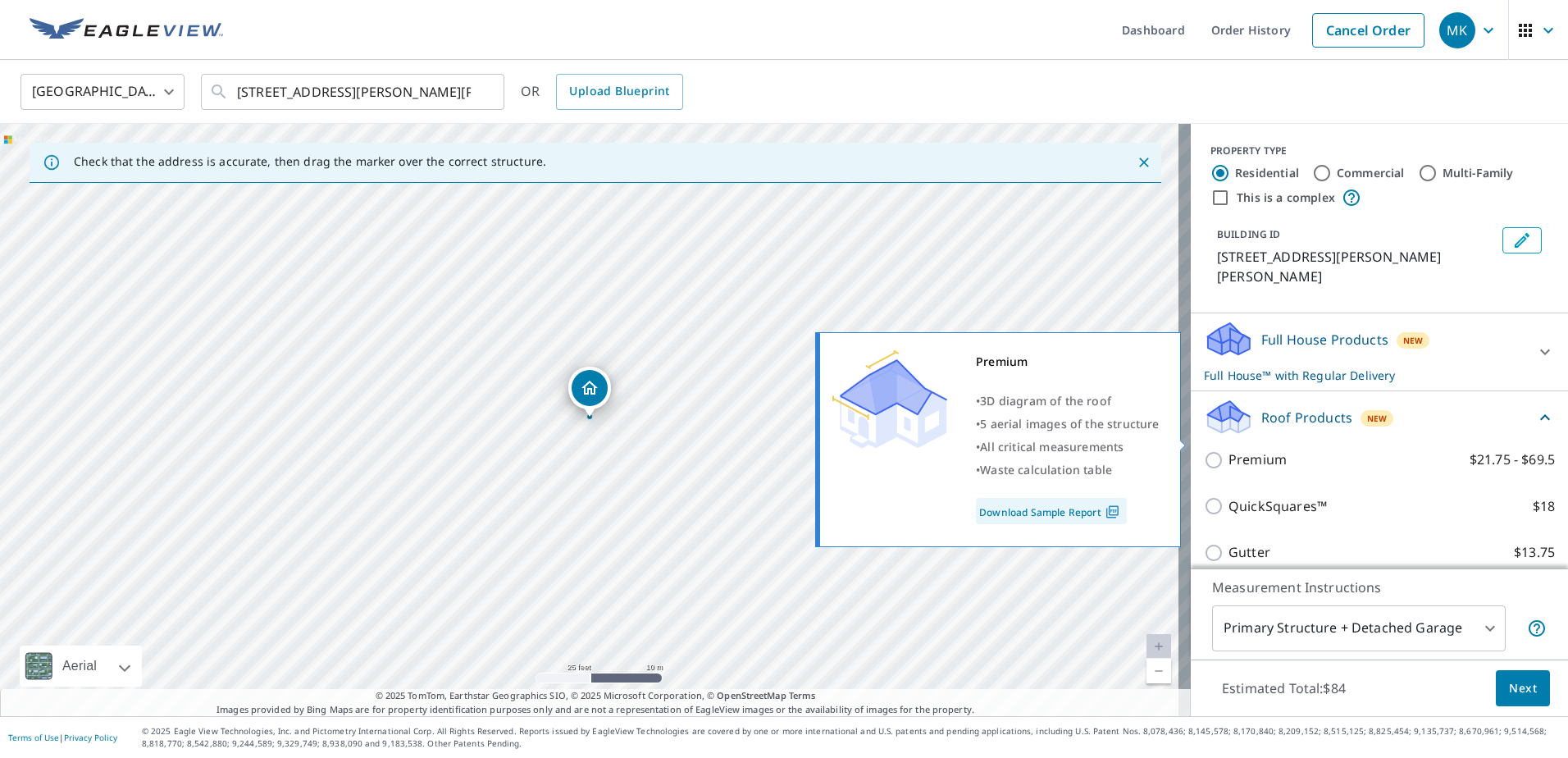
click at [1244, 449] on p "Premium" at bounding box center [1258, 460] width 58 height 20
click at [1229, 450] on input "Premium $21.75 - $69.5" at bounding box center [1216, 460] width 25 height 19
checkbox input "true"
checkbox input "false"
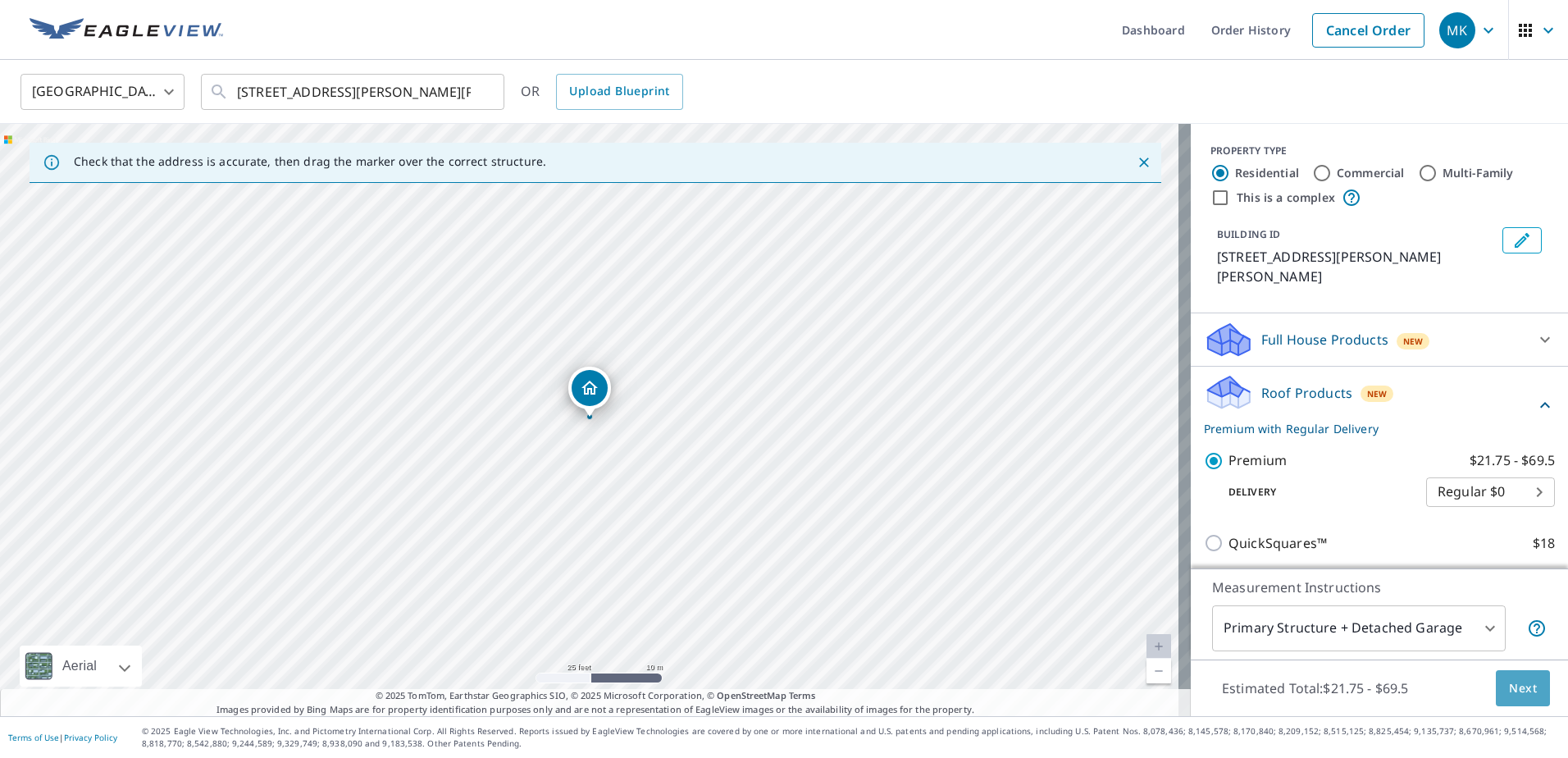
click at [1513, 678] on span "Next" at bounding box center [1523, 688] width 28 height 20
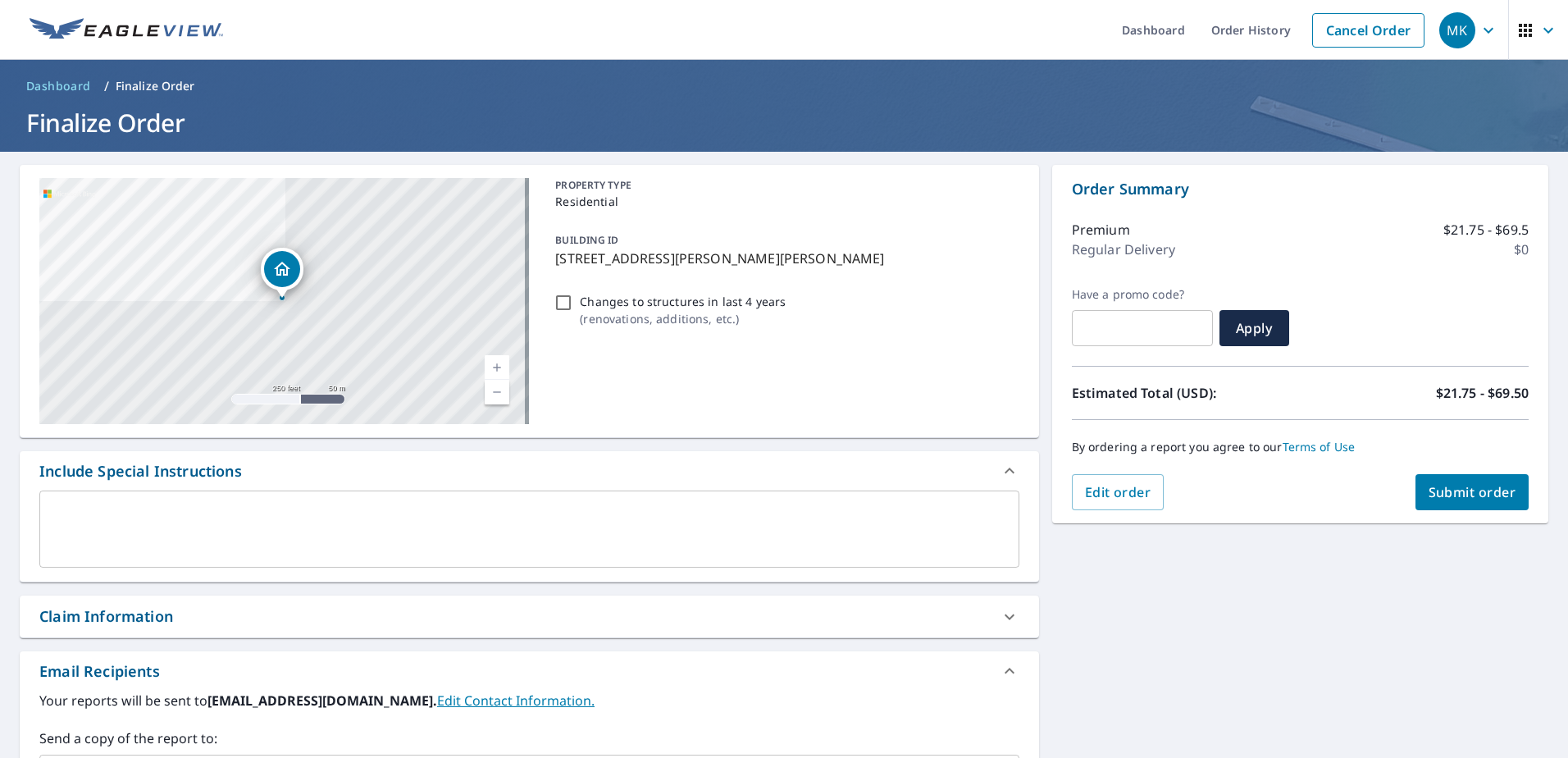
click at [1476, 496] on span "Submit order" at bounding box center [1472, 492] width 88 height 18
checkbox input "true"
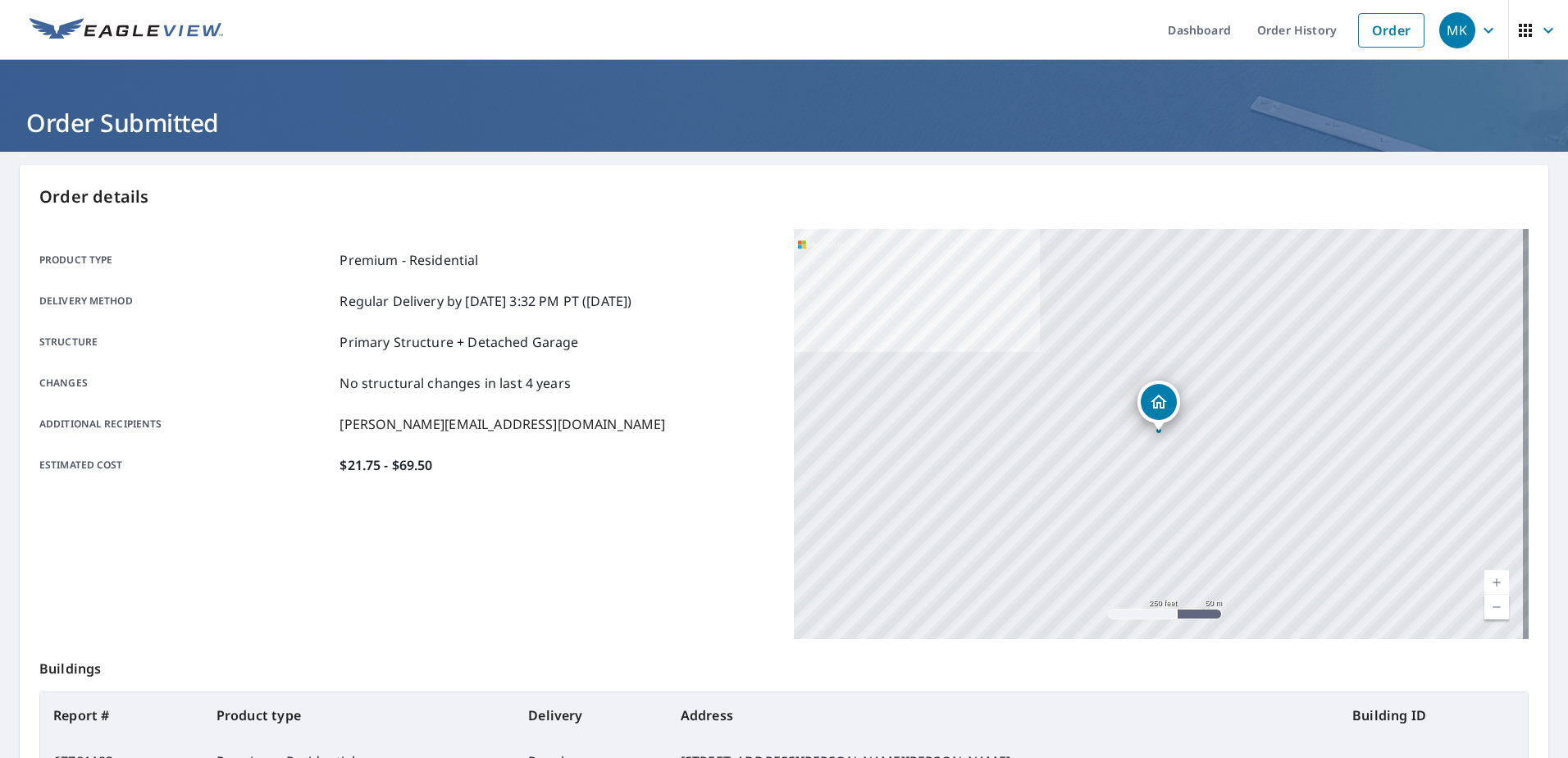
click at [1387, 34] on link "Order" at bounding box center [1391, 29] width 66 height 34
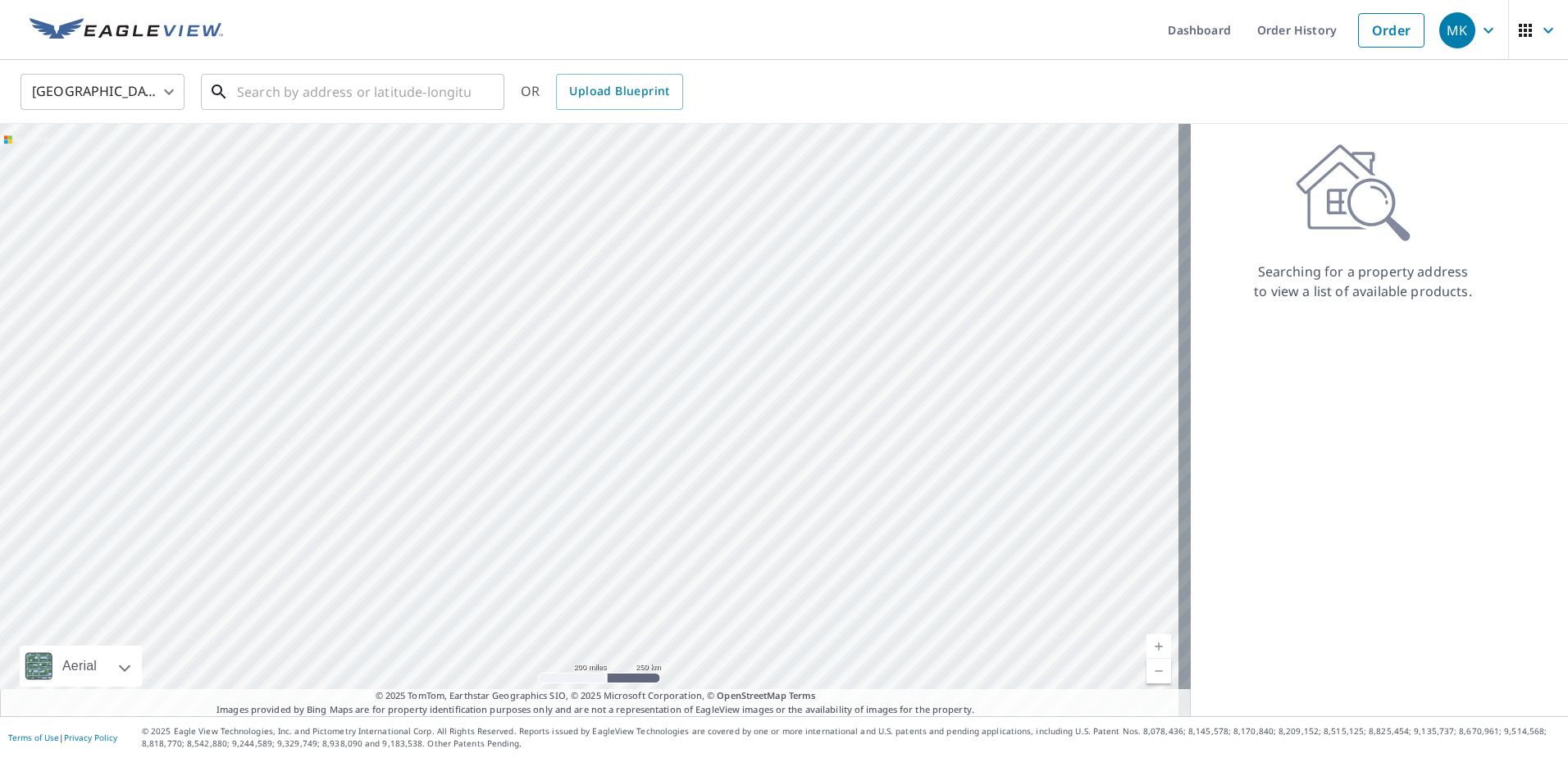
click at [382, 91] on input "text" at bounding box center [354, 92] width 234 height 46
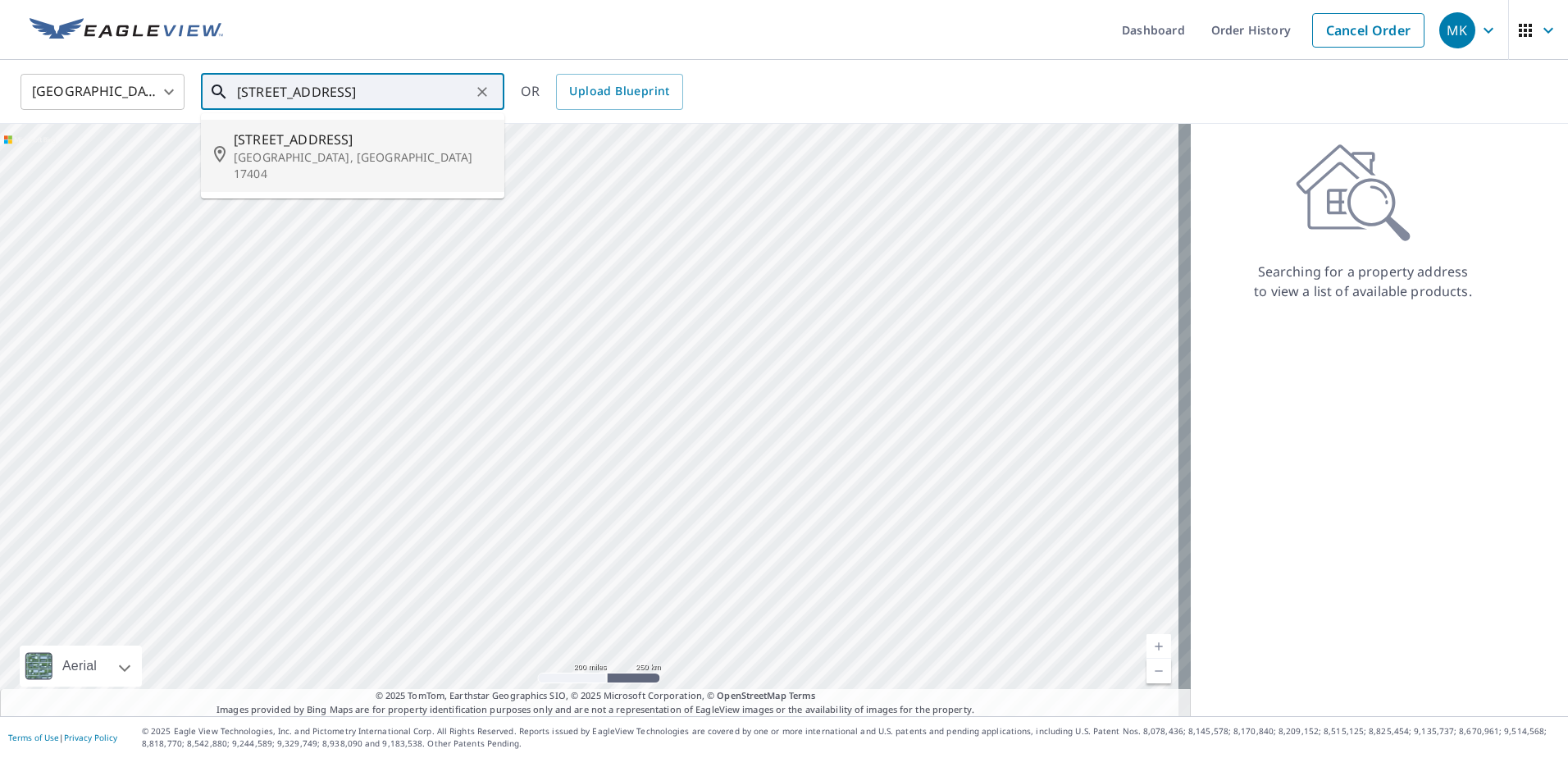
click at [380, 143] on span "[STREET_ADDRESS]" at bounding box center [363, 139] width 258 height 19
type input "[STREET_ADDRESS]"
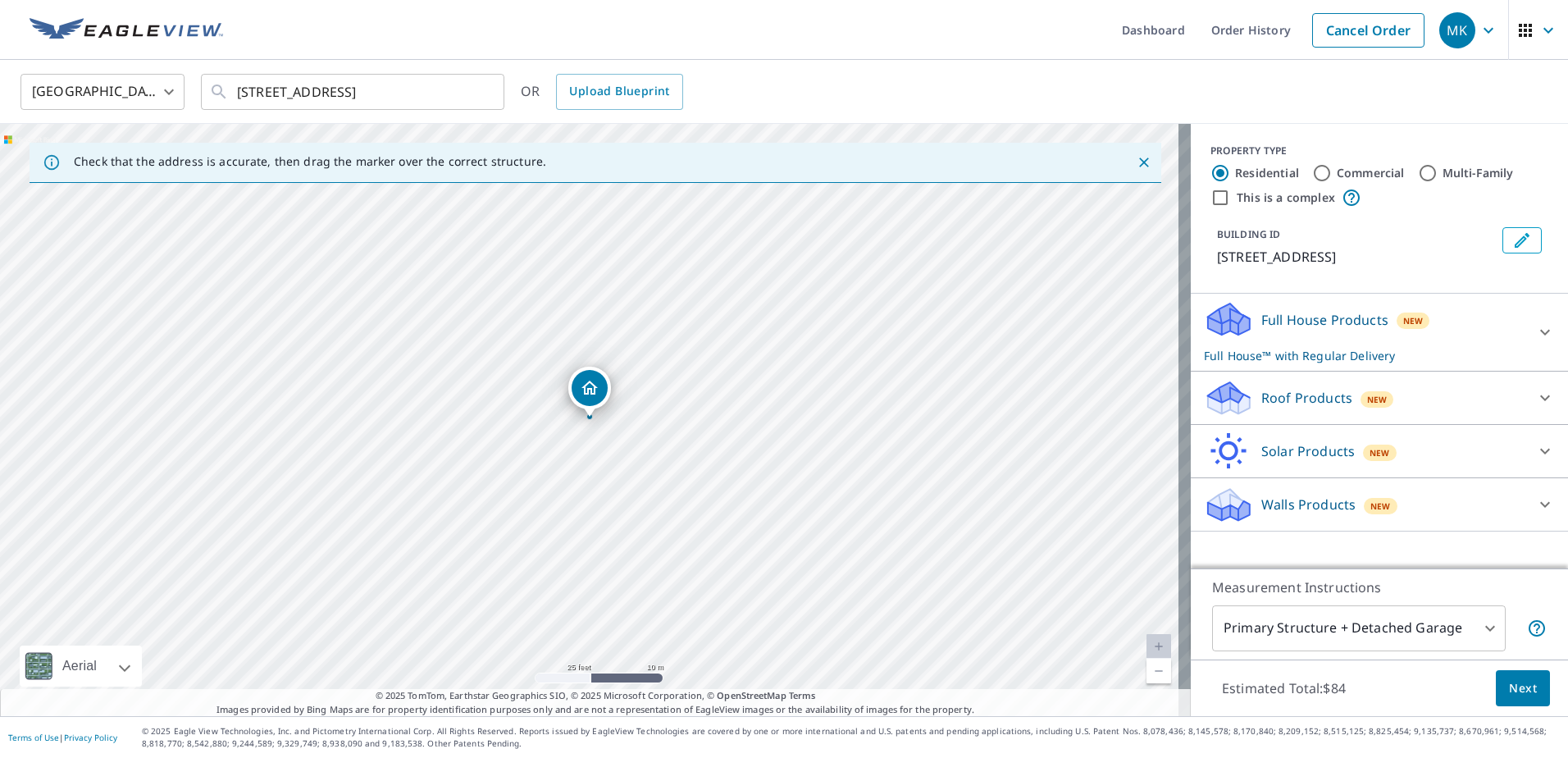
click at [1422, 393] on div "Roof Products New" at bounding box center [1364, 398] width 322 height 39
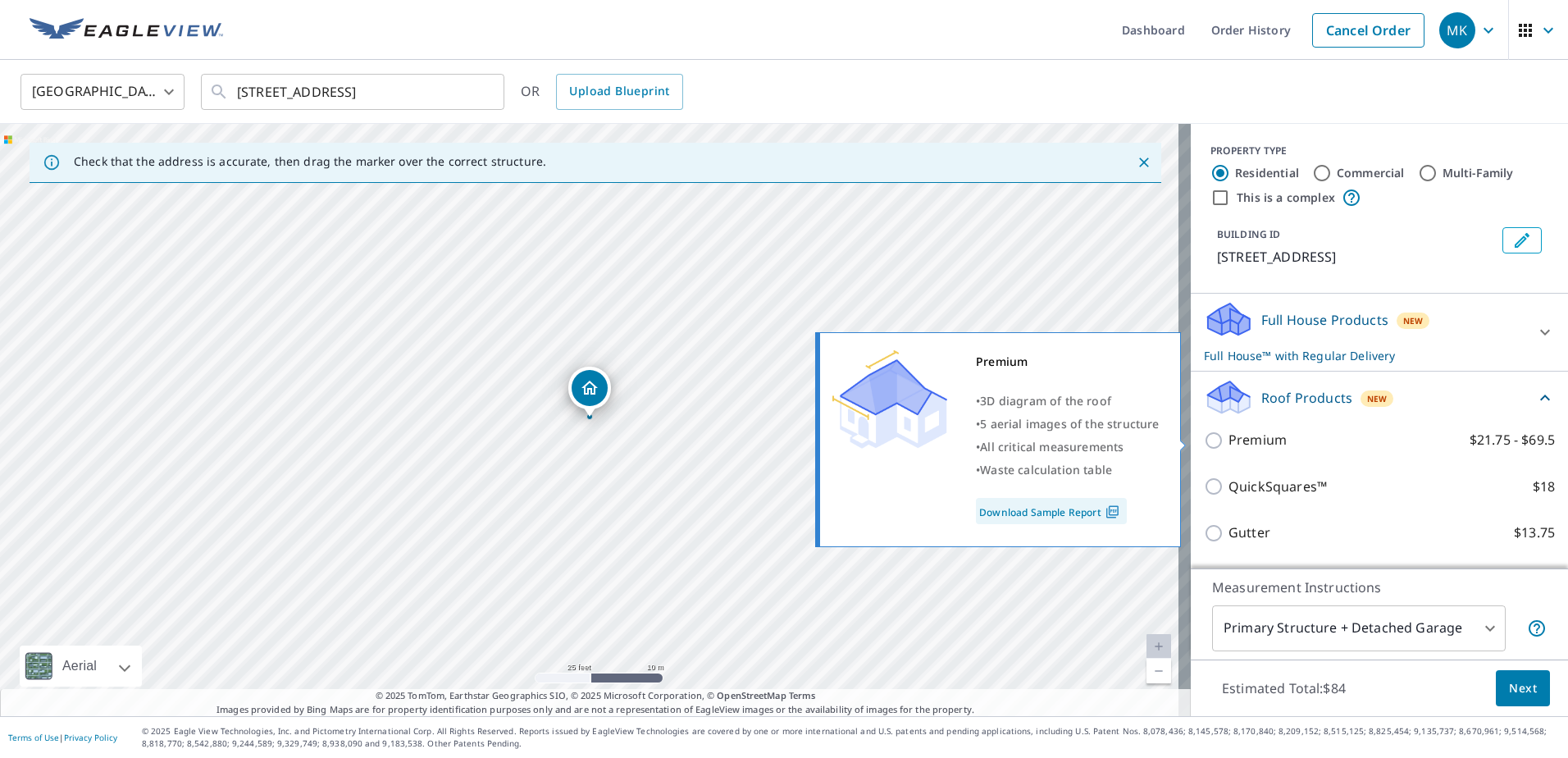
click at [1204, 439] on input "Premium $21.75 - $69.5" at bounding box center [1216, 439] width 25 height 19
checkbox input "true"
checkbox input "false"
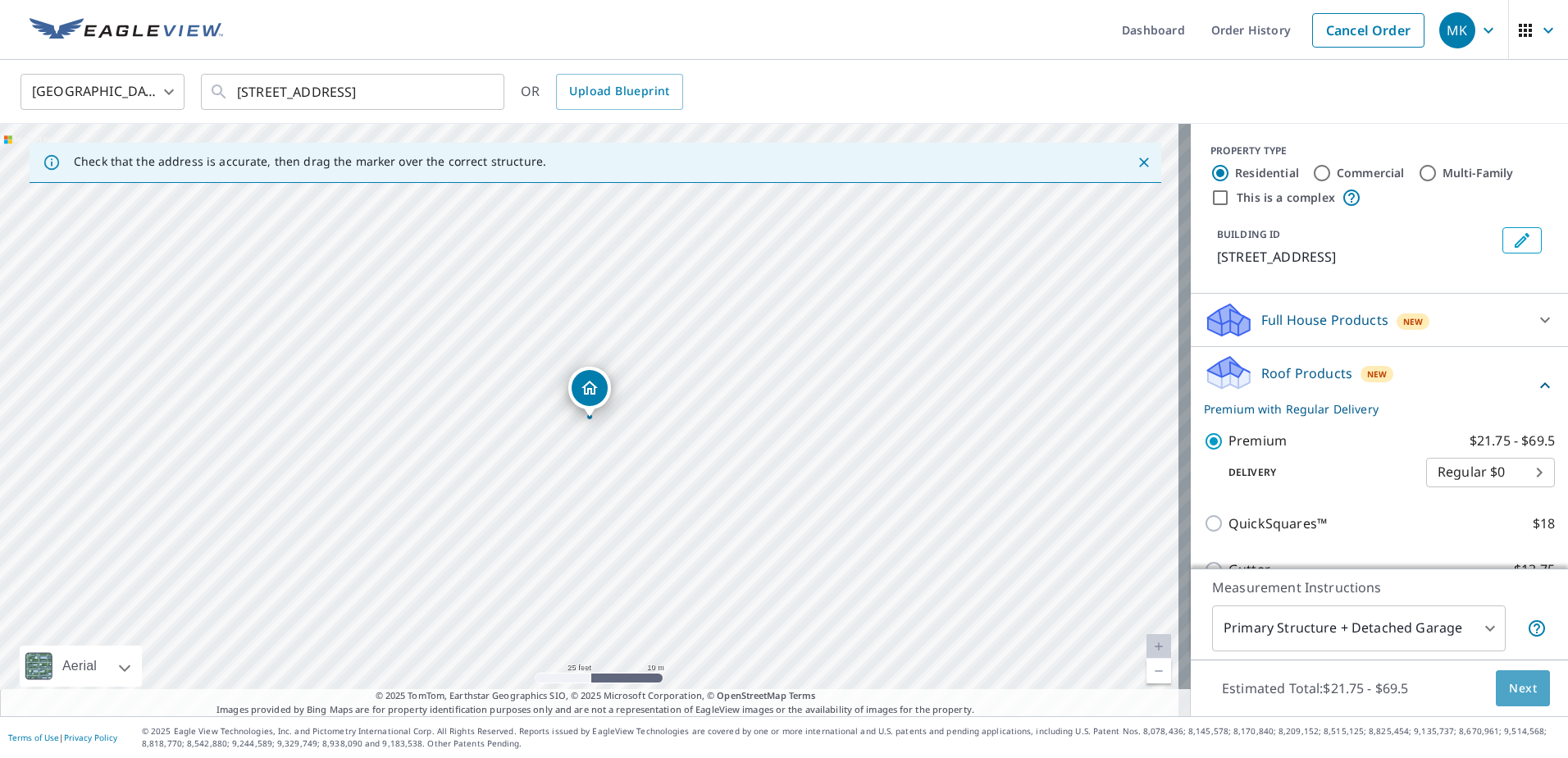
click at [1525, 677] on button "Next" at bounding box center [1523, 688] width 54 height 37
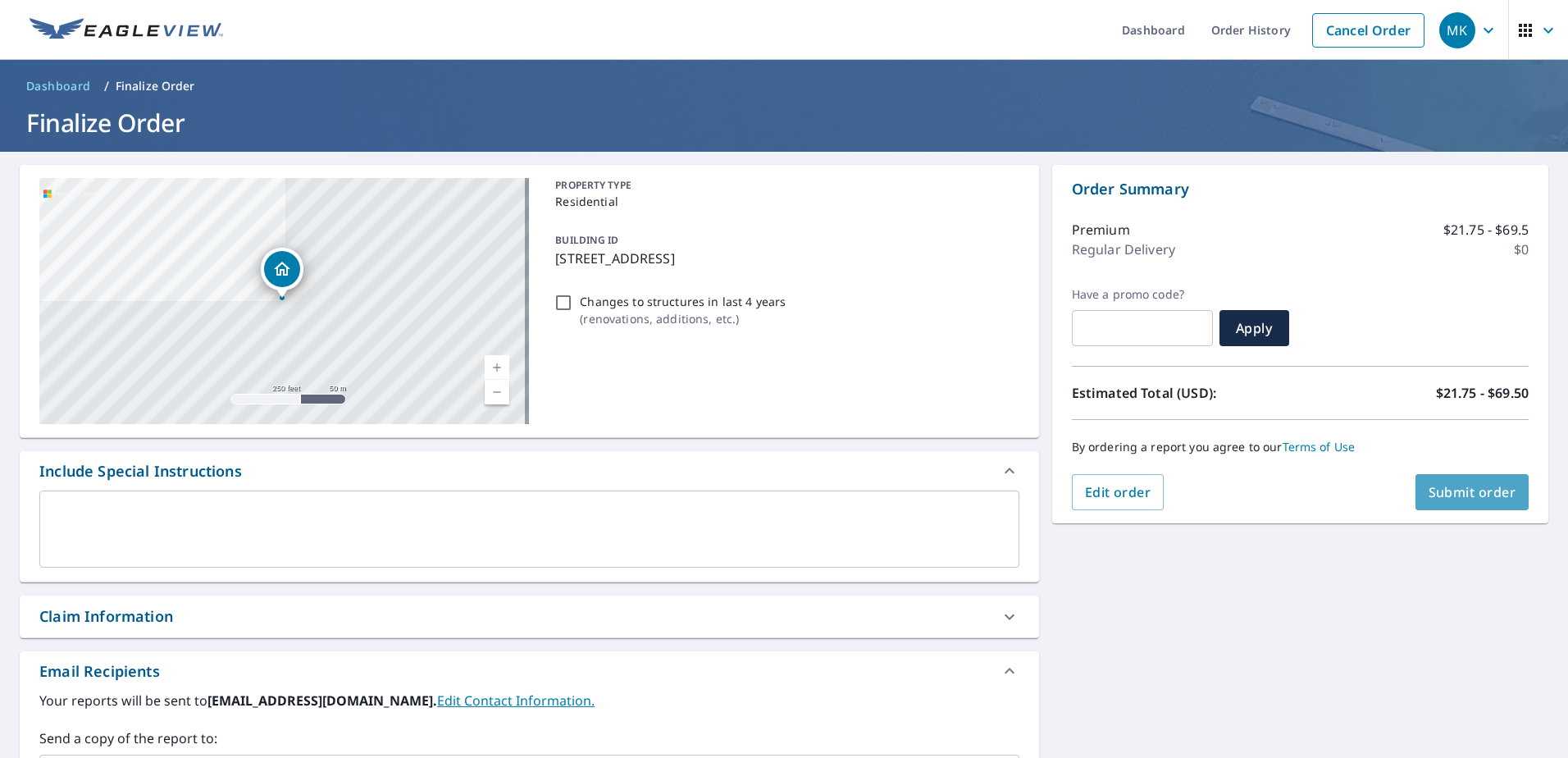
click at [1463, 493] on span "Submit order" at bounding box center [1472, 492] width 88 height 18
checkbox input "true"
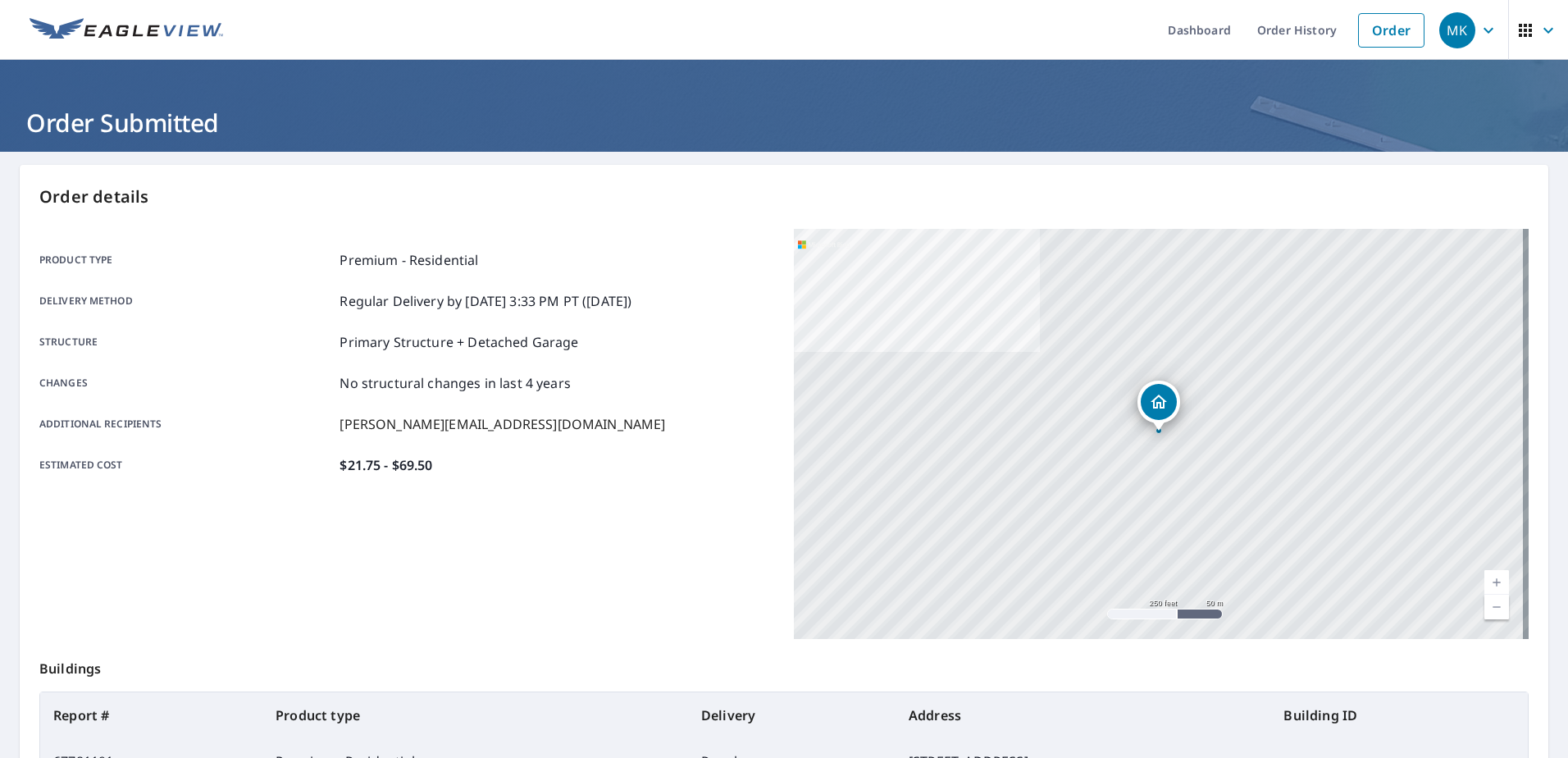
click at [1357, 48] on li "Order" at bounding box center [1392, 29] width 83 height 60
click at [1368, 38] on link "Order" at bounding box center [1391, 29] width 66 height 34
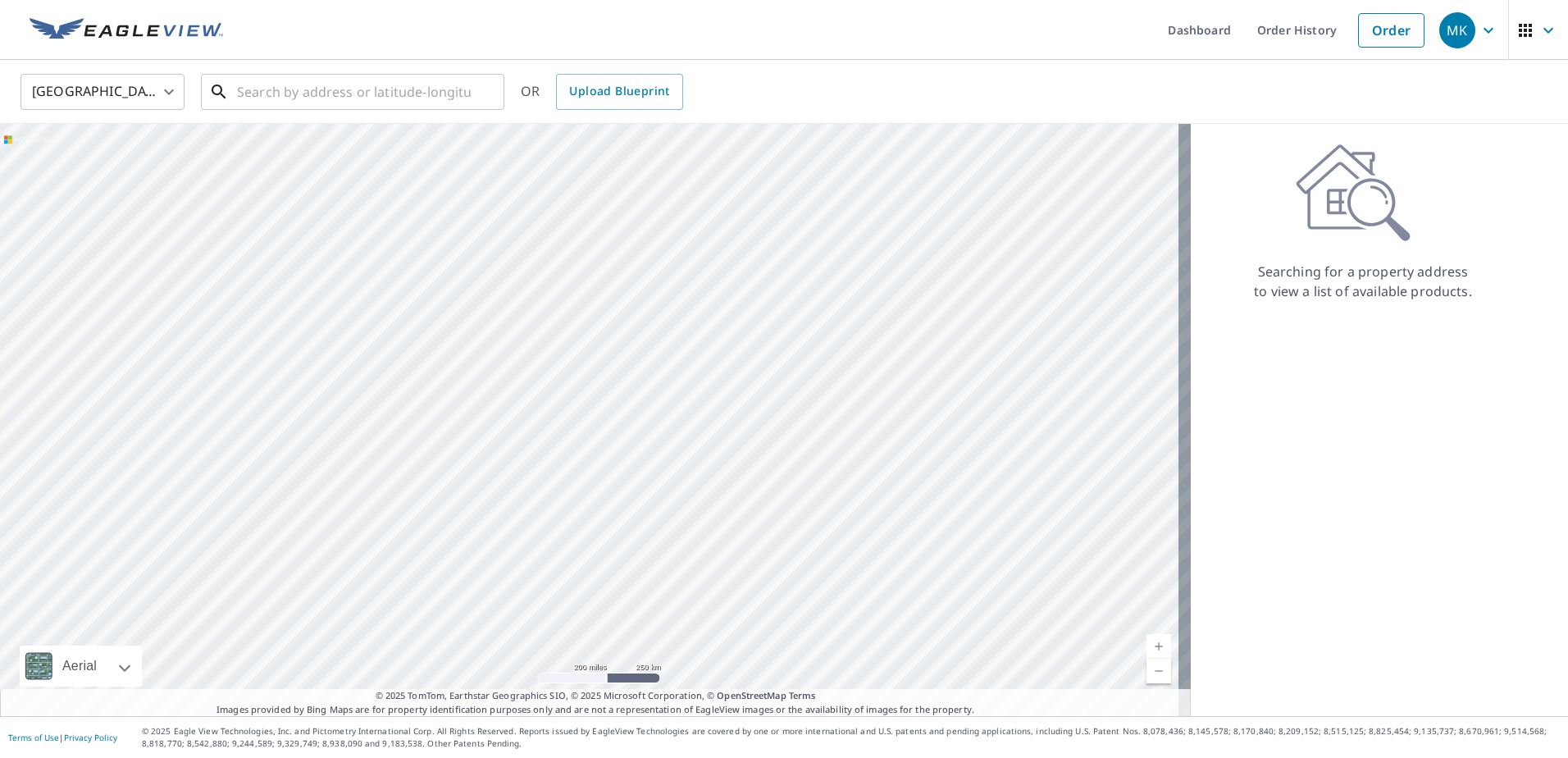
click at [343, 95] on input "text" at bounding box center [354, 92] width 234 height 46
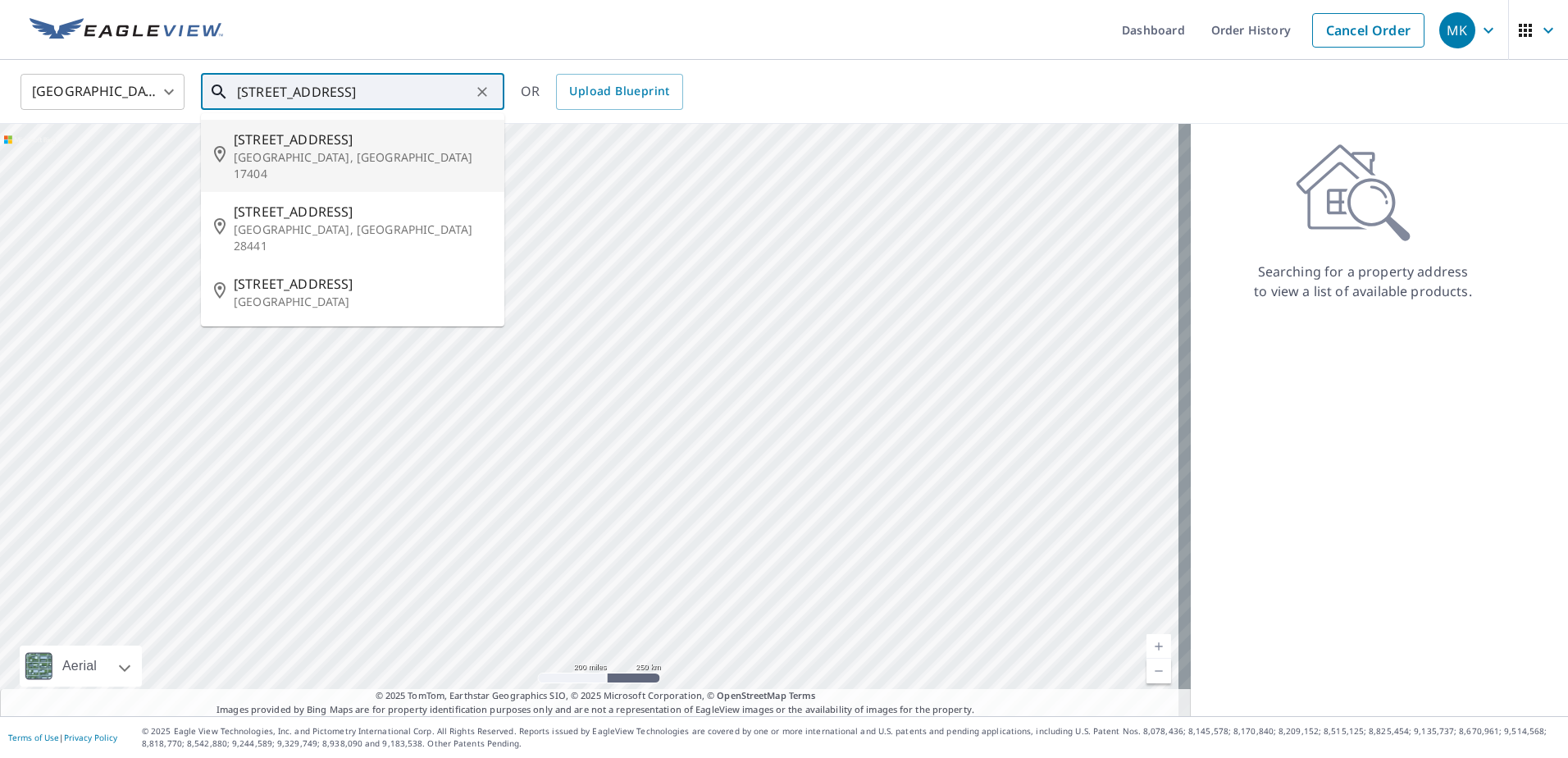
click at [358, 131] on span "[STREET_ADDRESS]" at bounding box center [363, 139] width 258 height 19
type input "[STREET_ADDRESS]"
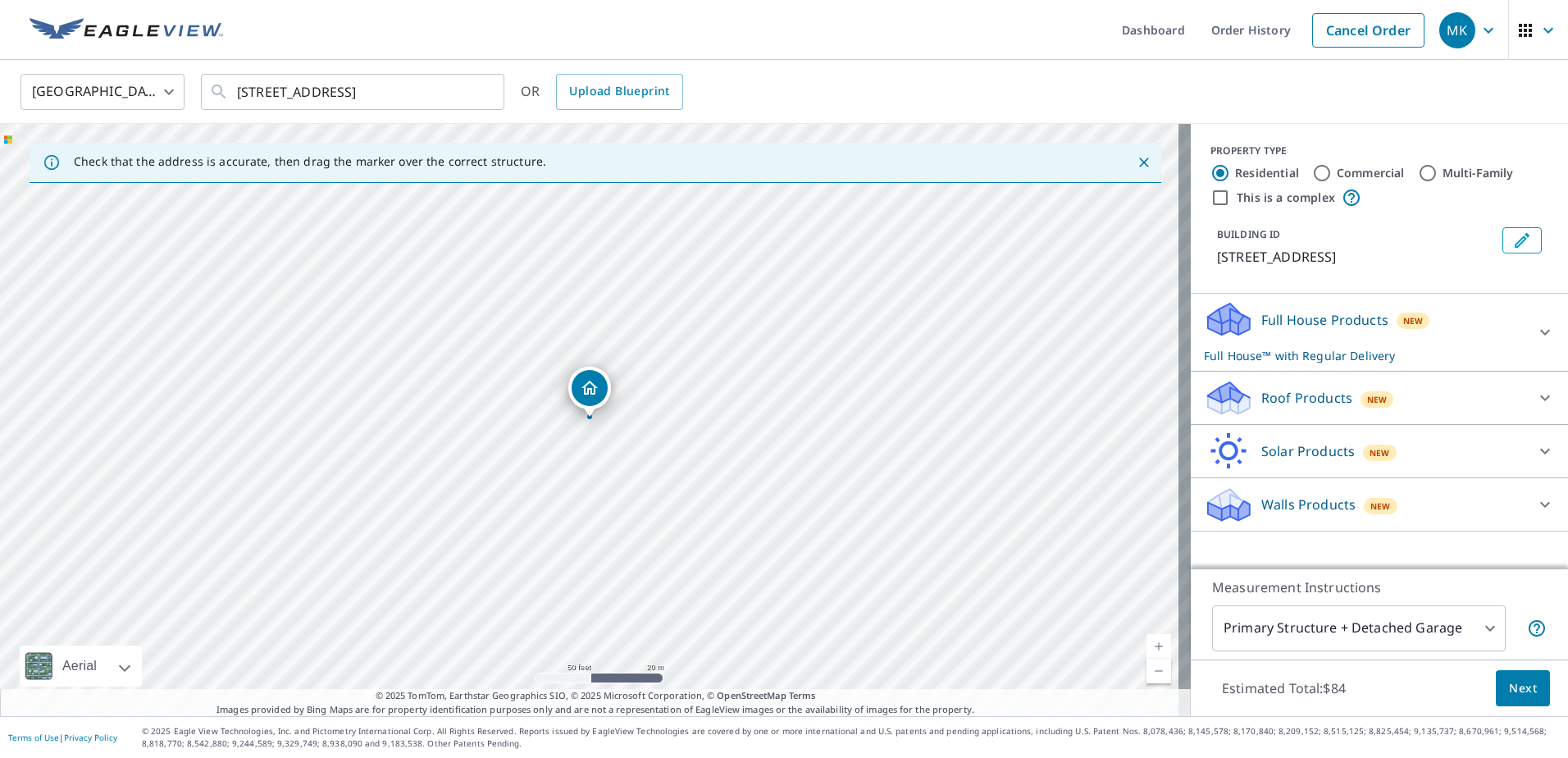
click at [1388, 409] on div "Roof Products New" at bounding box center [1364, 398] width 322 height 39
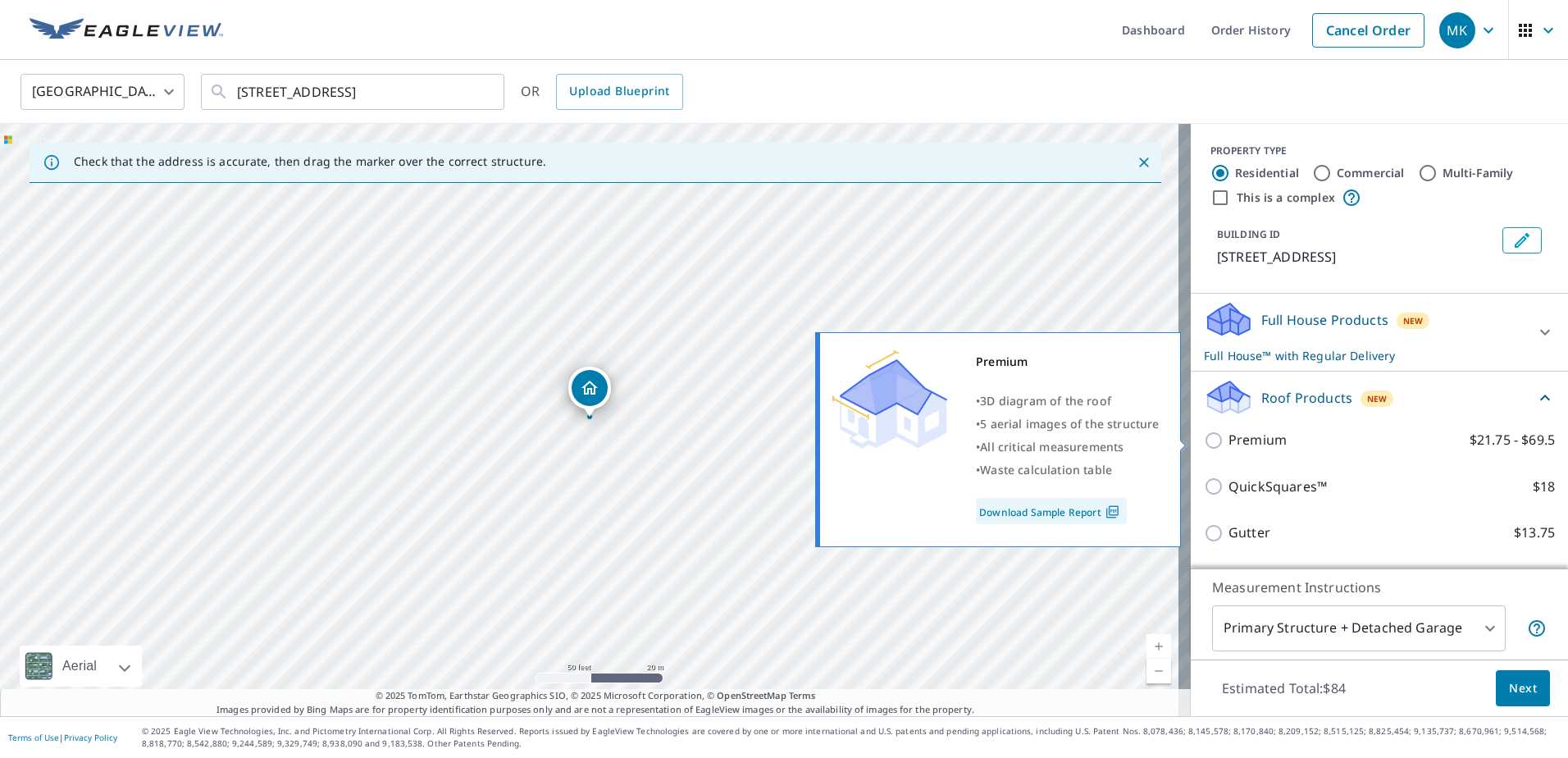
click at [1248, 444] on p "Premium" at bounding box center [1258, 440] width 58 height 20
click at [1229, 444] on input "Premium $21.75 - $69.5" at bounding box center [1216, 439] width 25 height 19
checkbox input "true"
checkbox input "false"
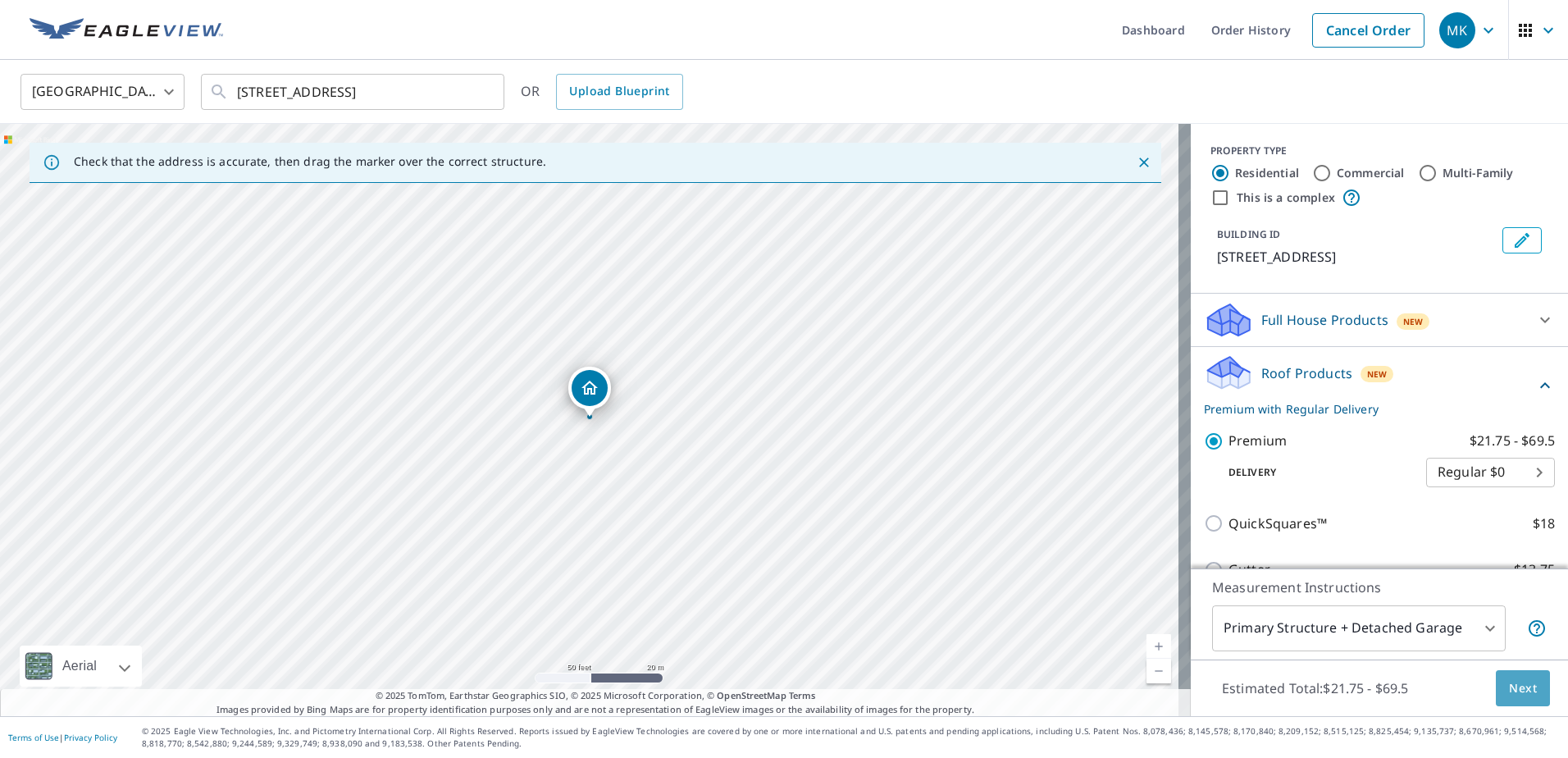
click at [1509, 689] on span "Next" at bounding box center [1523, 688] width 28 height 20
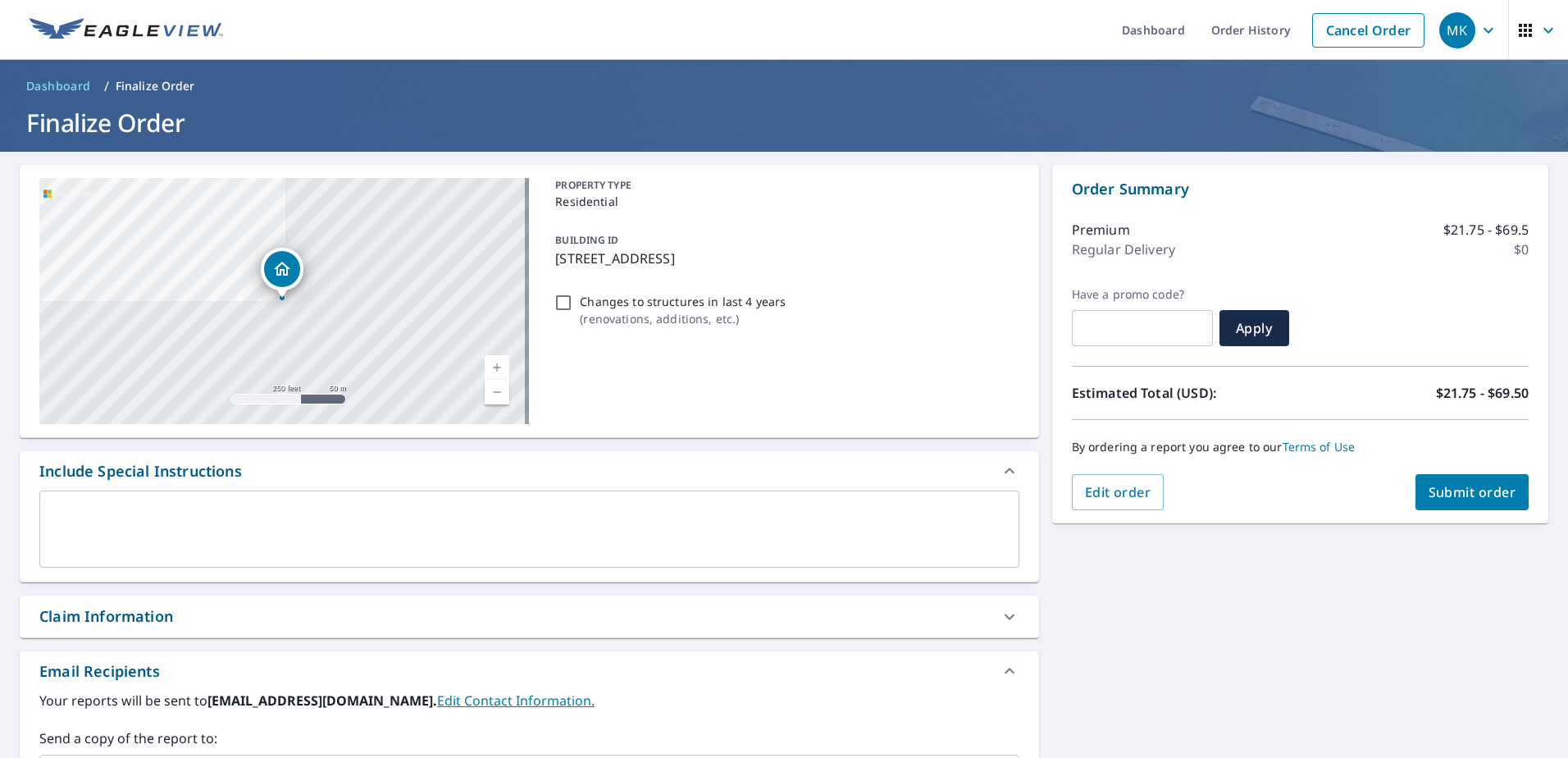
click at [1500, 492] on span "Submit order" at bounding box center [1472, 492] width 88 height 18
checkbox input "true"
